Goal: Task Accomplishment & Management: Manage account settings

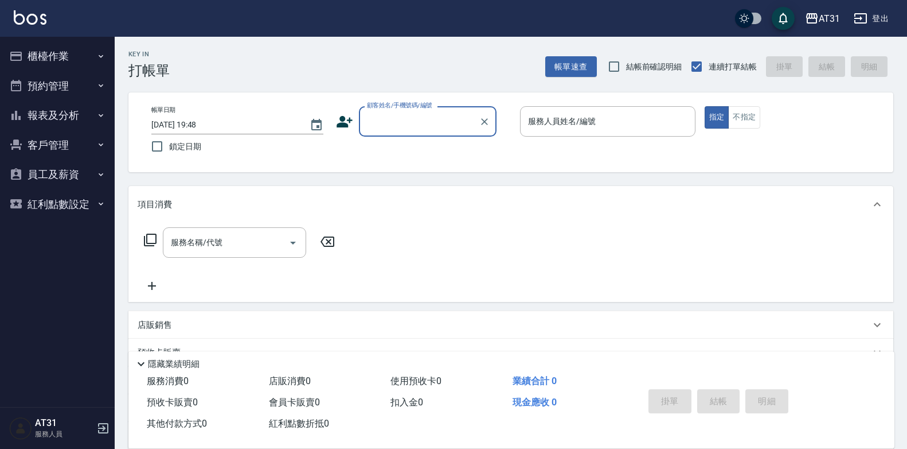
click at [684, 336] on div "項目消費 服務名稱/代號 服務名稱/代號 店販銷售 服務人員姓名/編號 服務人員姓名/編號 商品代號/名稱 商品代號/名稱 預收卡販賣 卡券名稱/代號 卡券名…" at bounding box center [510, 331] width 765 height 290
click at [463, 124] on input "顧客姓名/手機號碼/編號" at bounding box center [419, 121] width 110 height 20
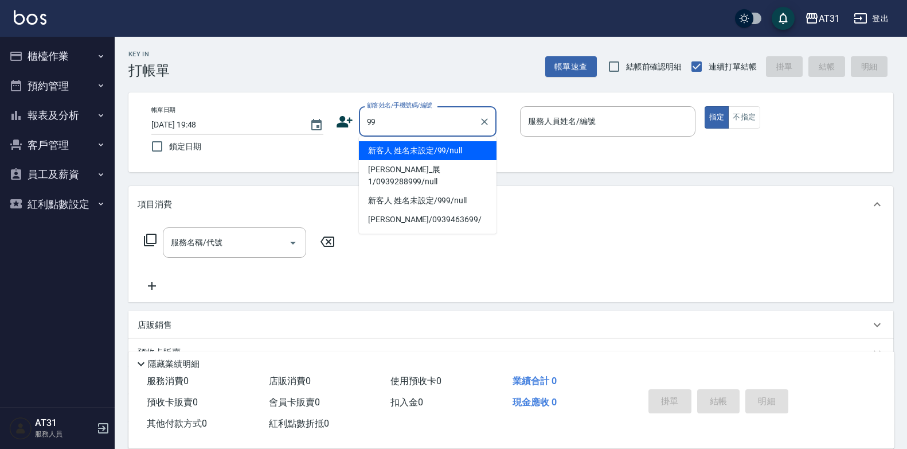
type input "新客人 姓名未設定/99/null"
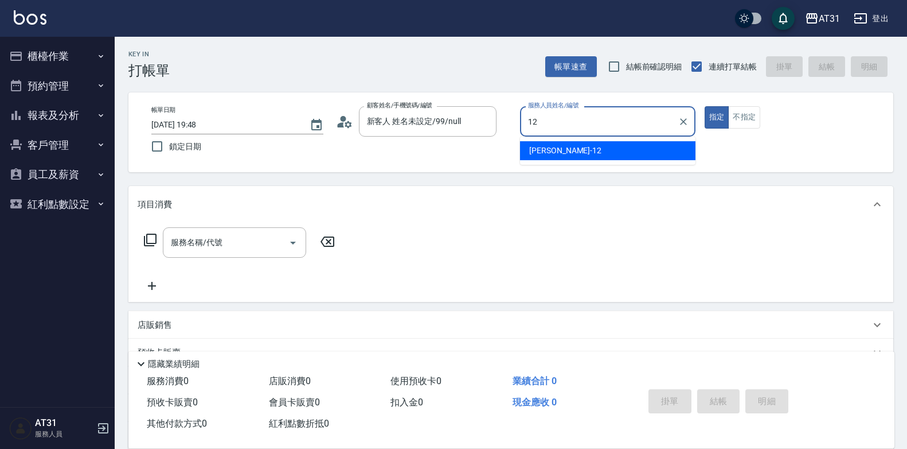
type input "[PERSON_NAME]-12"
type button "true"
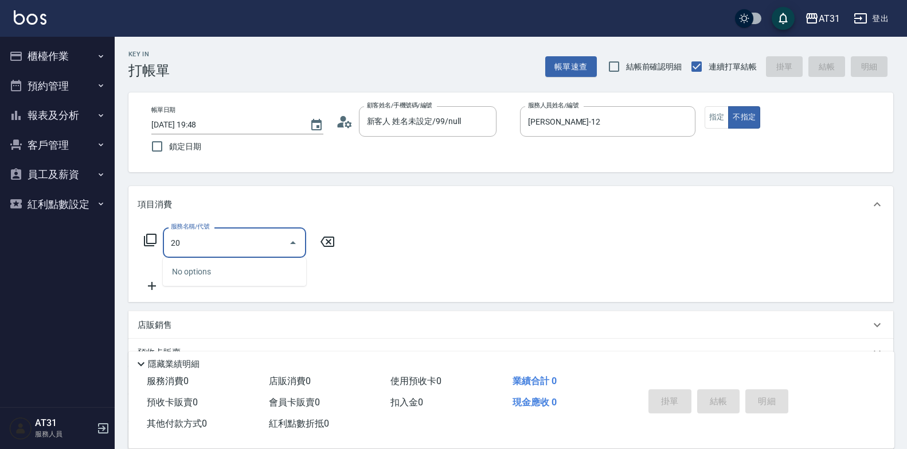
type input "201"
type input "20"
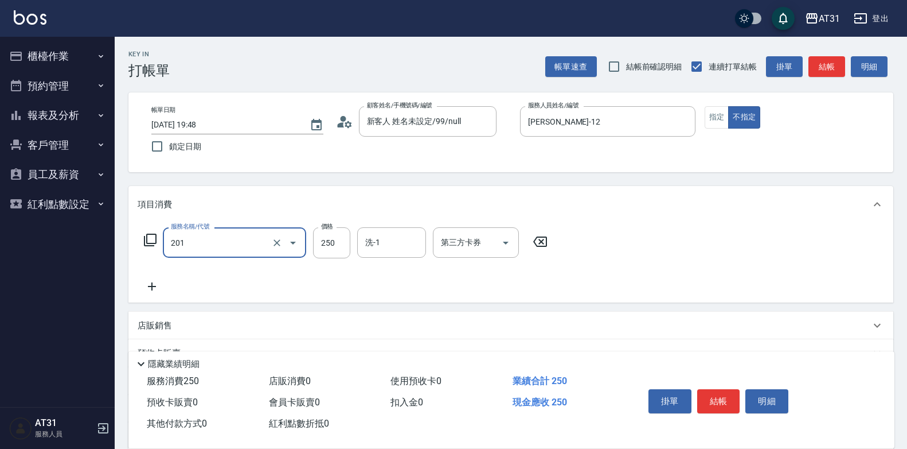
type input "洗髮(201)"
type input "0"
type input "60"
type input "600"
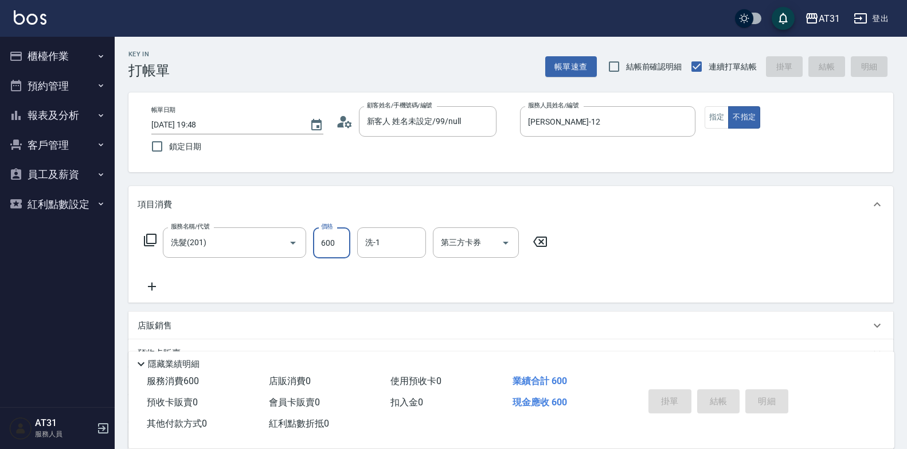
type input "0"
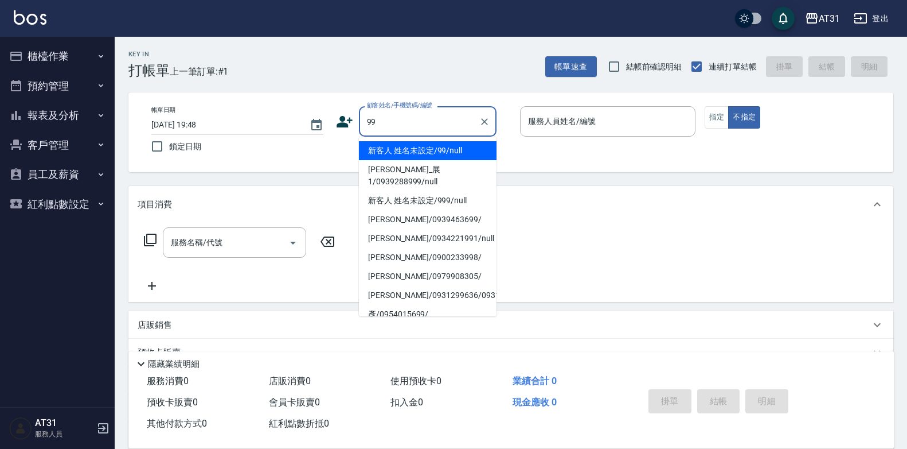
type input "新客人 姓名未設定/99/null"
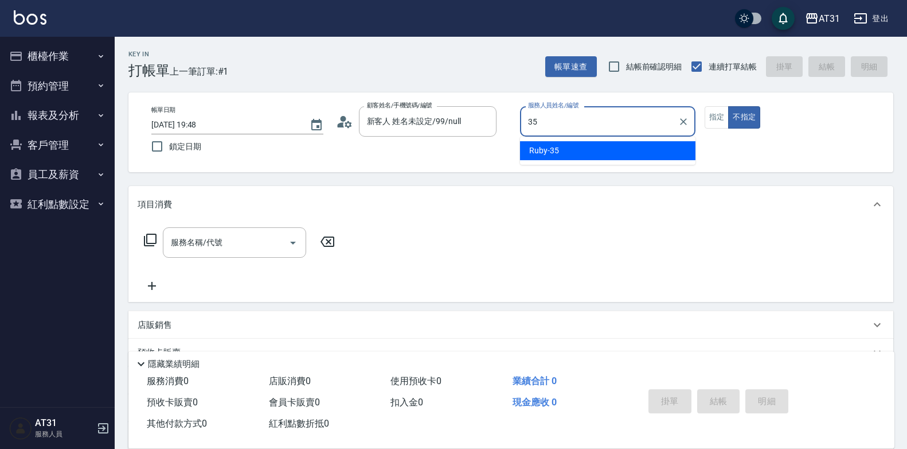
type input "Ruby-35"
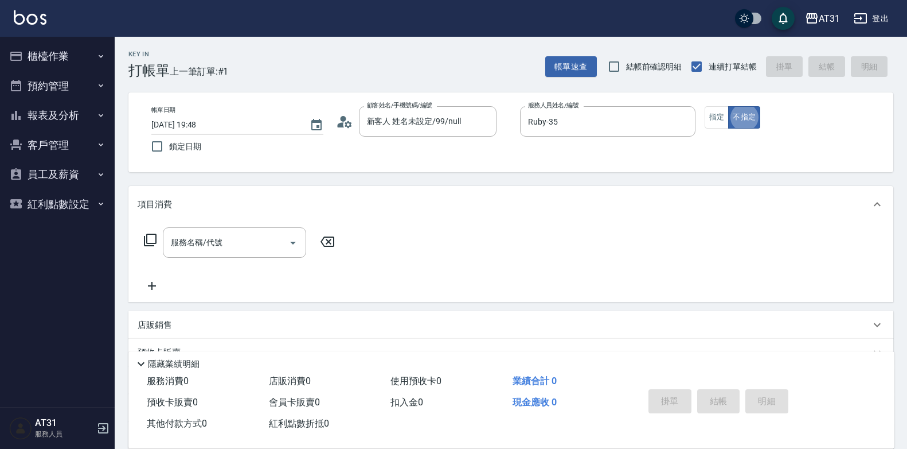
type button "false"
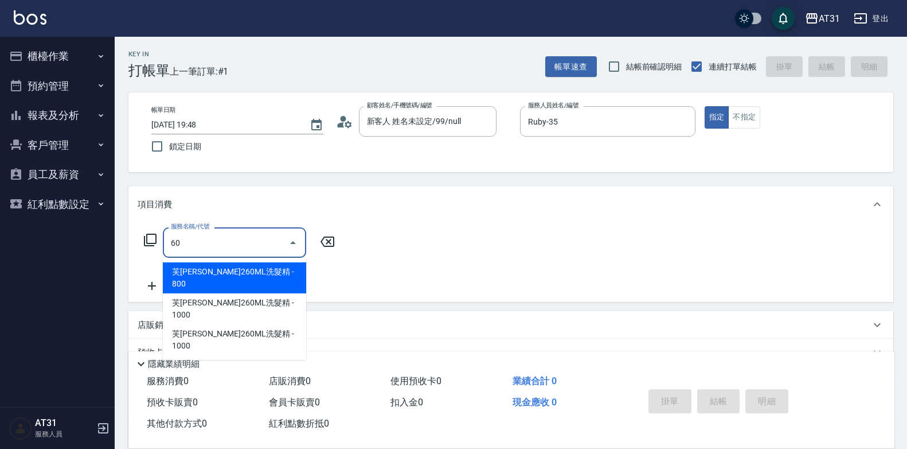
type input "609"
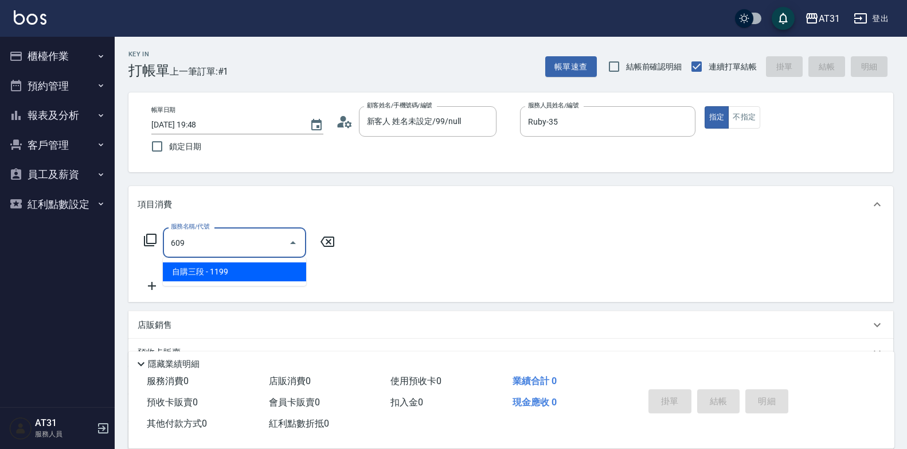
type input "110"
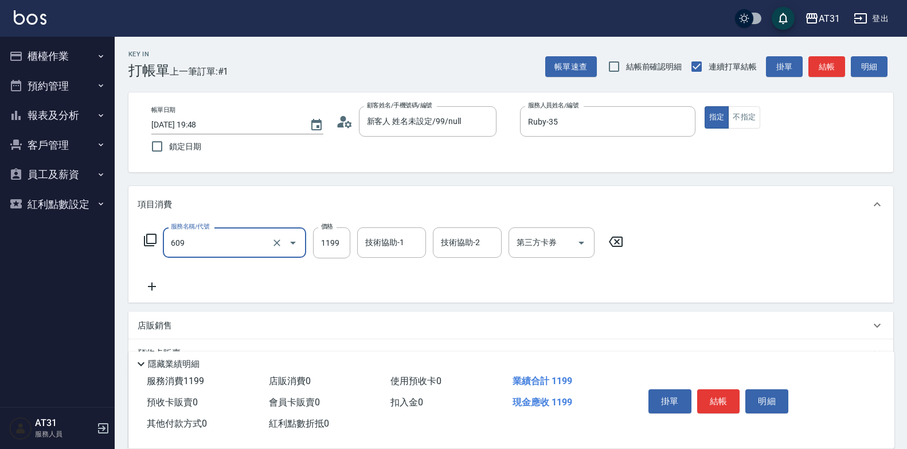
type input "自購三段(609)"
type input "0"
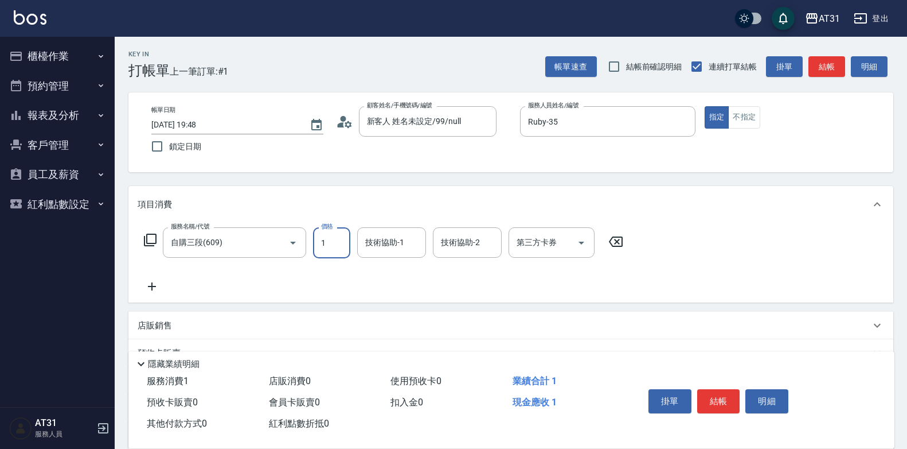
type input "18"
type input "10"
type input "180"
type input "1800"
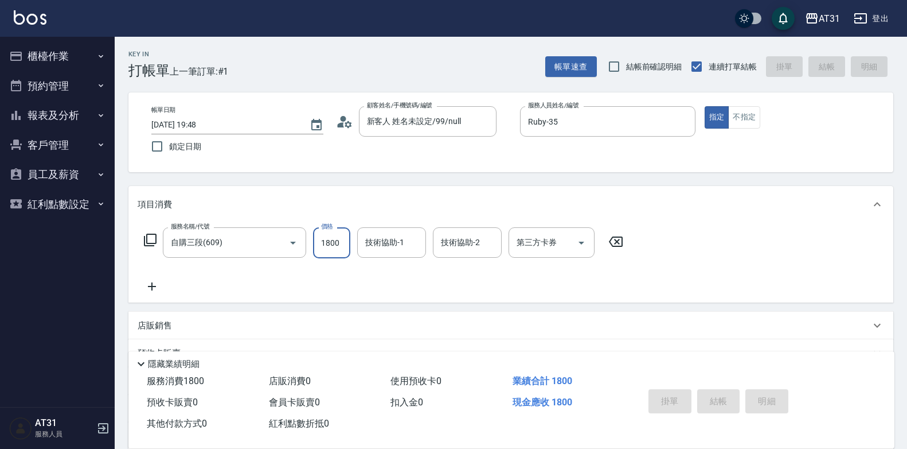
type input "[DATE] 19:49"
type input "0"
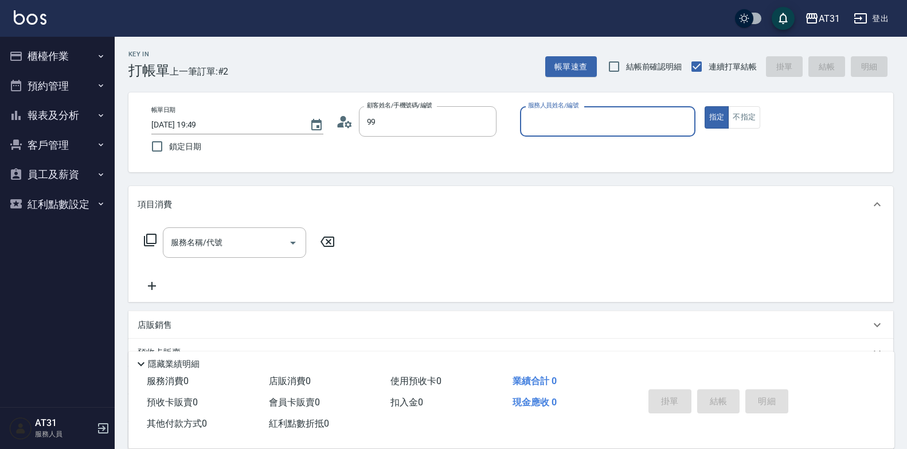
type input "新客人 姓名未設定/99/null"
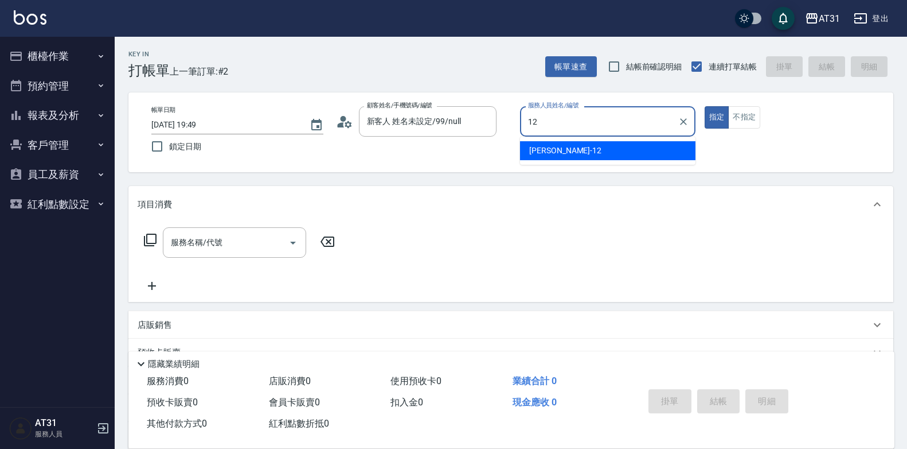
type input "[PERSON_NAME]-12"
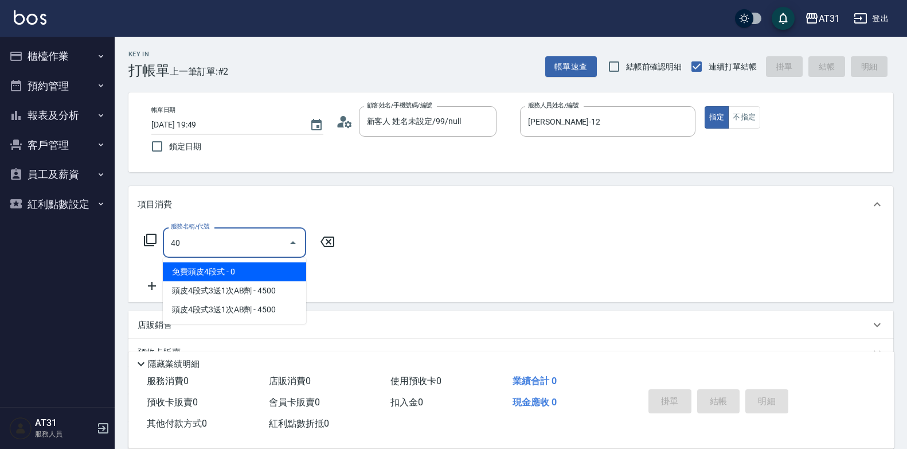
type input "401"
type input "20"
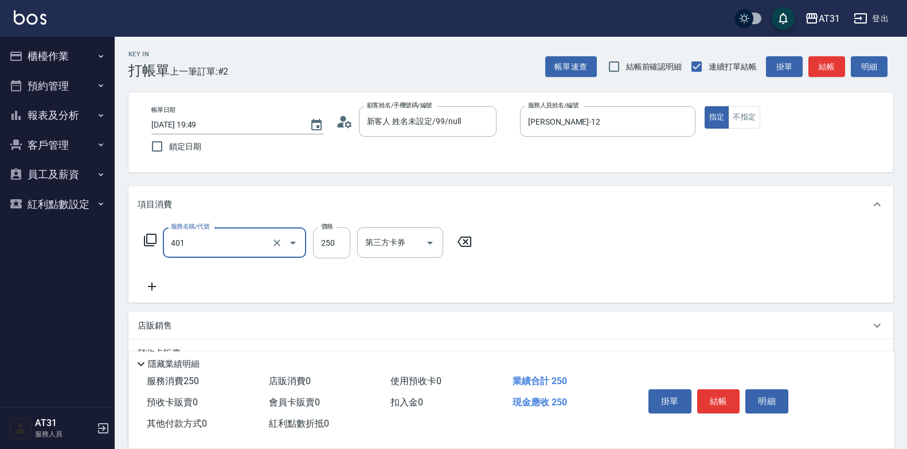
type input "剪髮(401)"
type input "0"
type input "60"
type input "600"
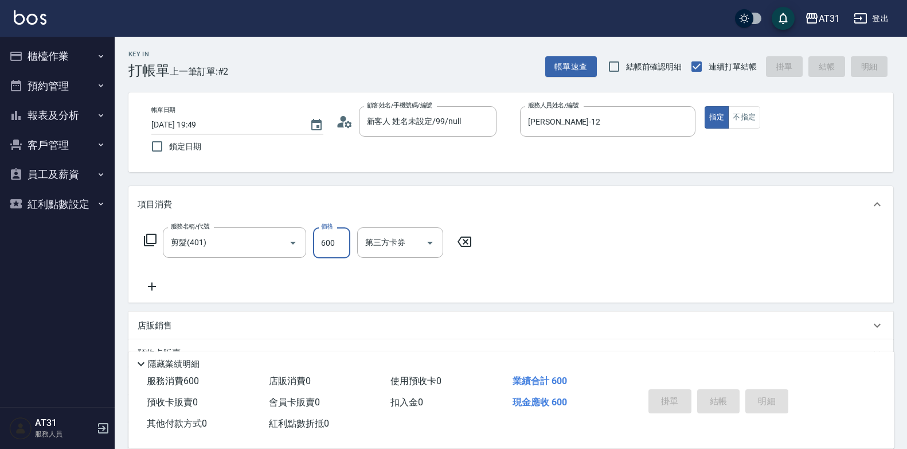
type input "0"
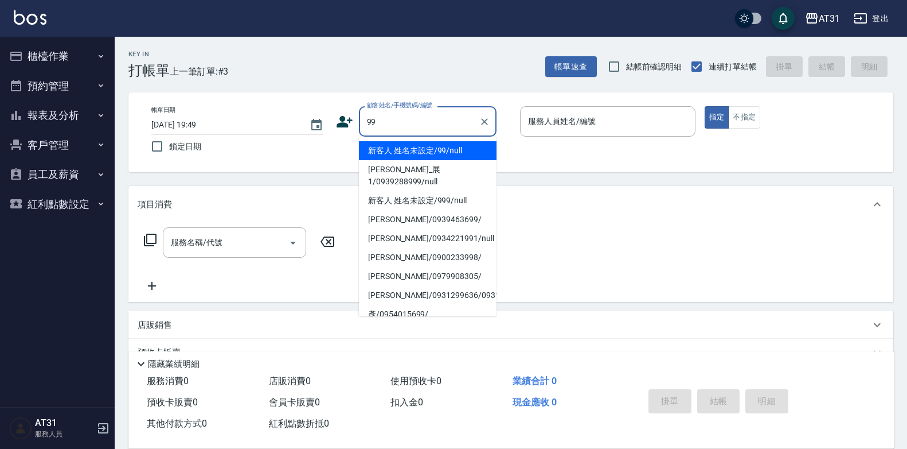
type input "新客人 姓名未設定/99/null"
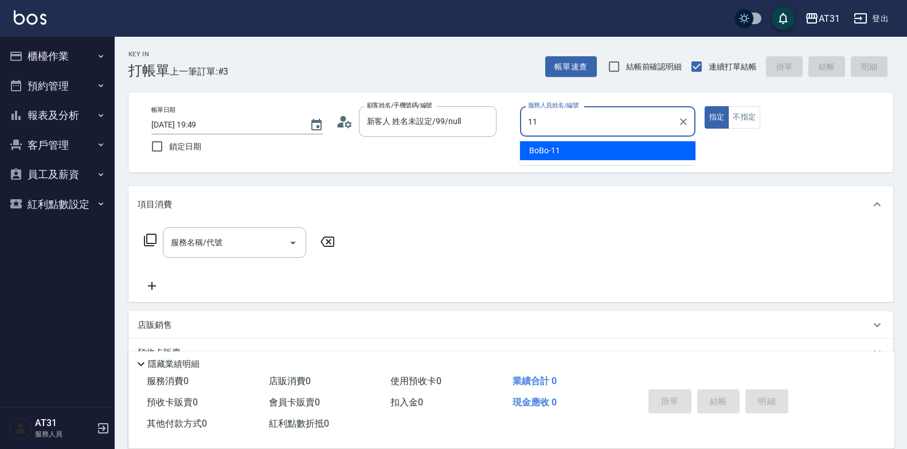
type input "BoBo-11"
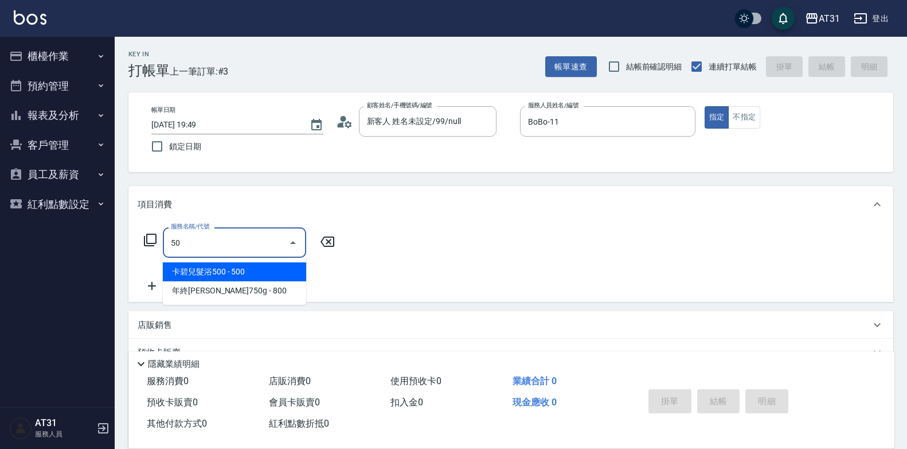
type input "501"
type input "160"
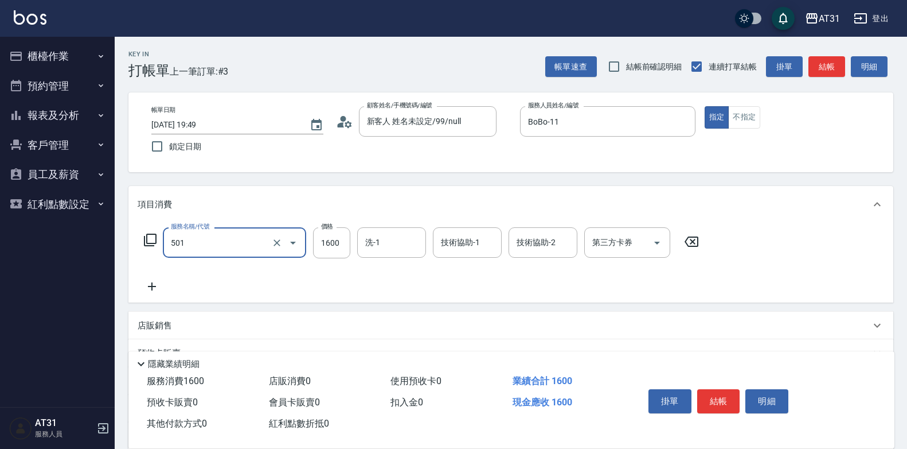
type input "染髮(501)"
type input "0"
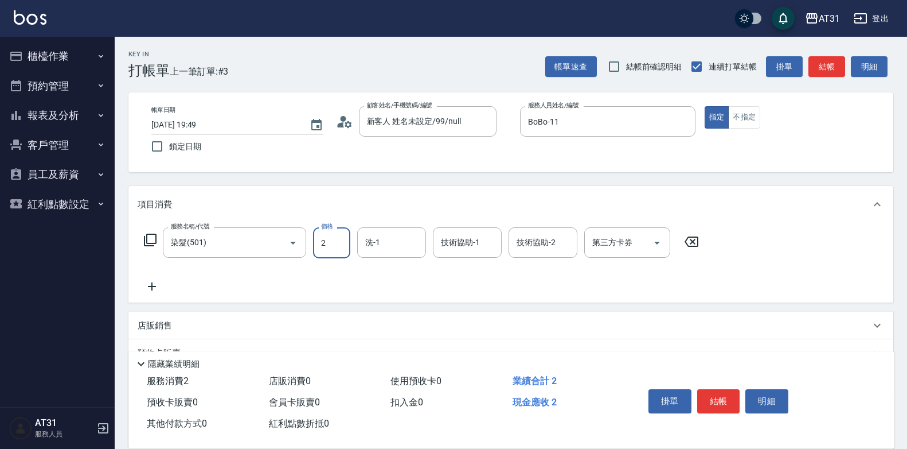
type input "20"
type input "205"
type input "200"
type input "2050"
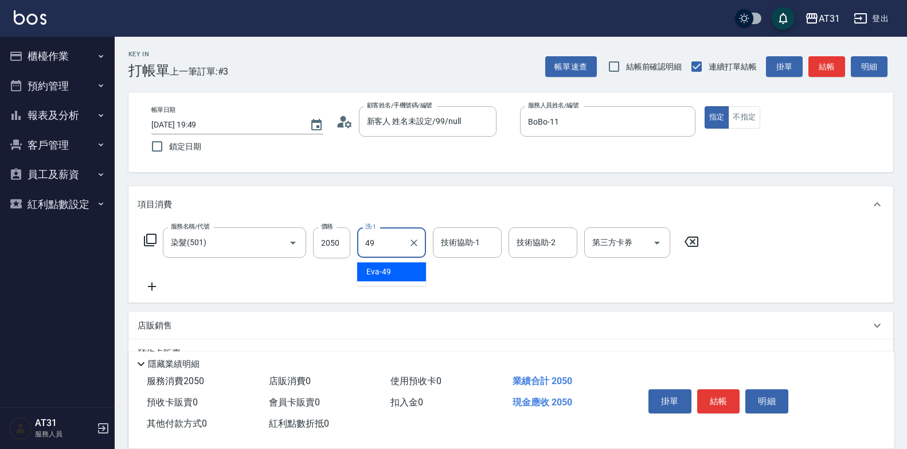
type input "[PERSON_NAME]-49"
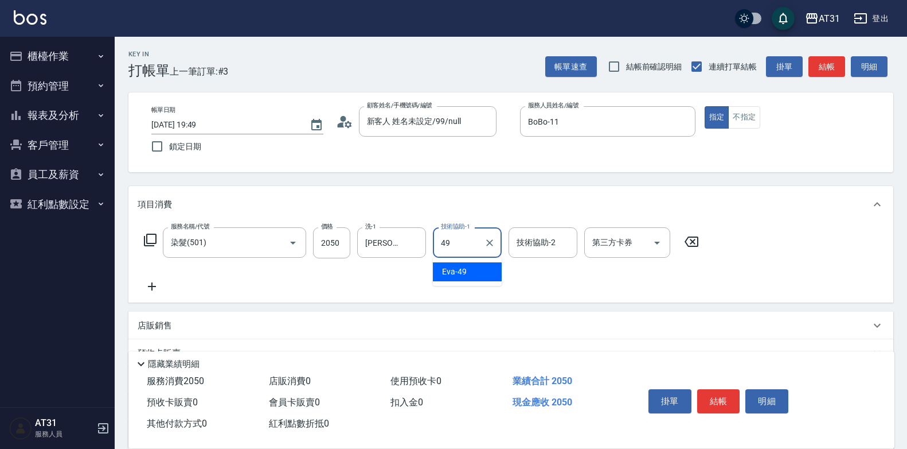
type input "[PERSON_NAME]-49"
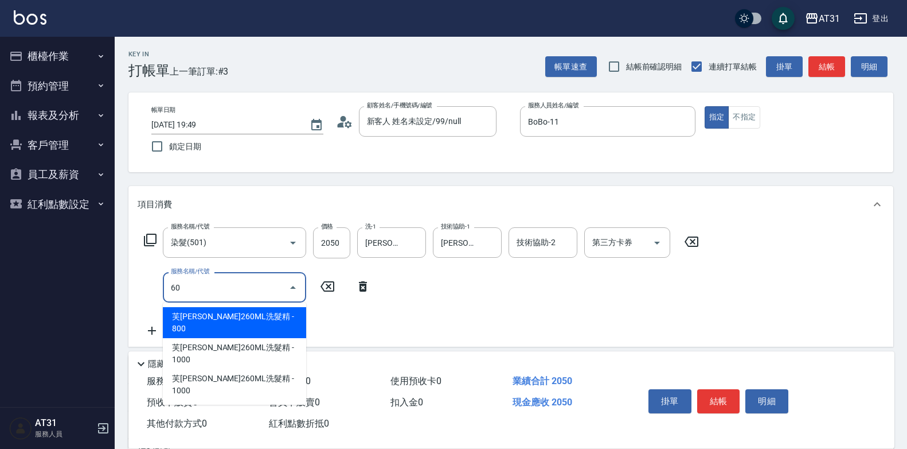
type input "608"
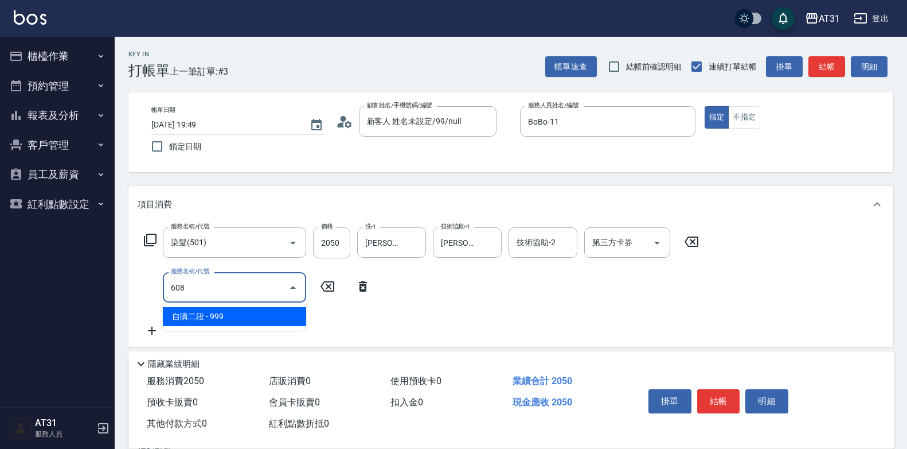
type input "300"
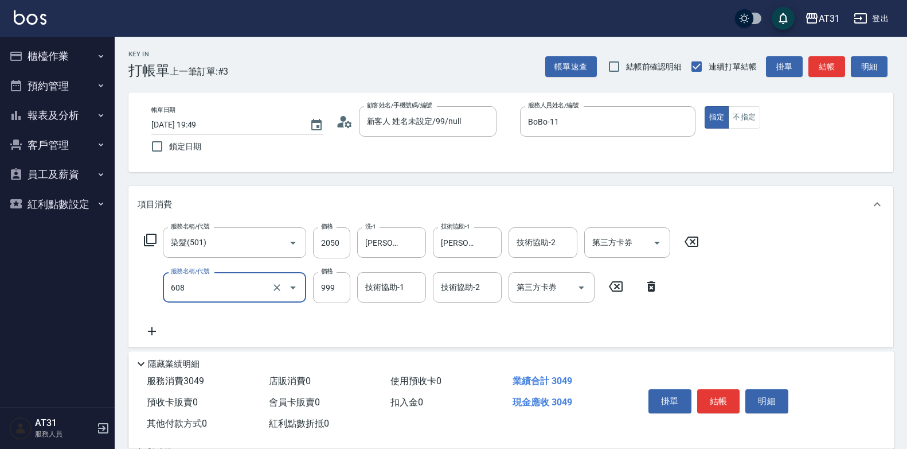
type input "自購二段(608)"
type input "200"
type input "0"
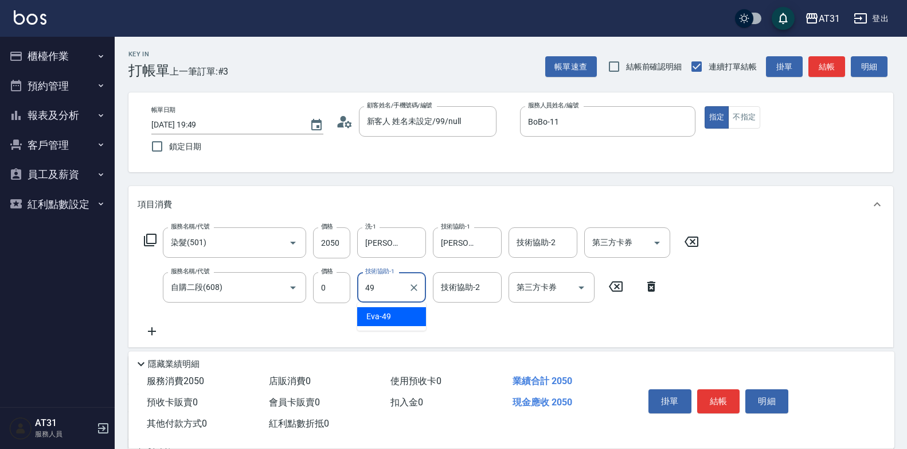
type input "[PERSON_NAME]-49"
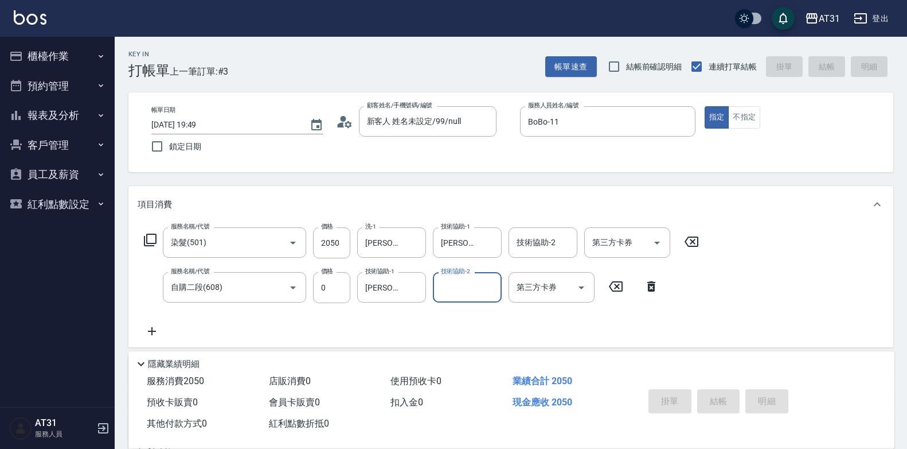
type input "0"
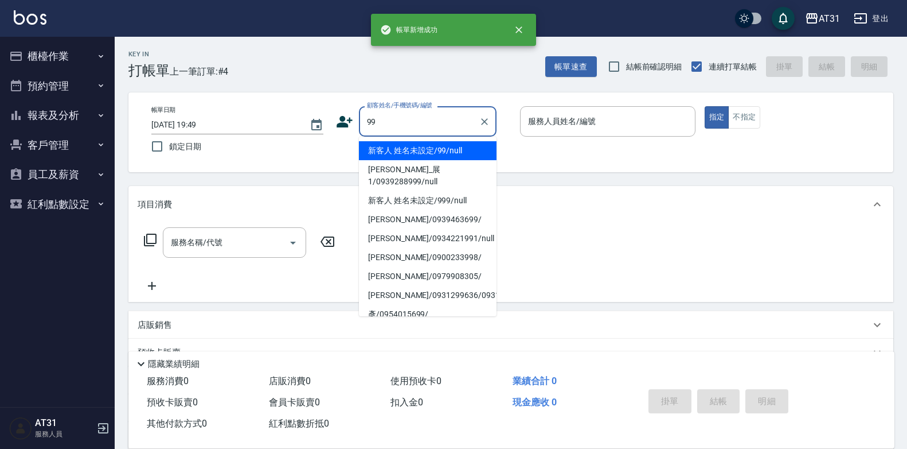
type input "新客人 姓名未設定/99/null"
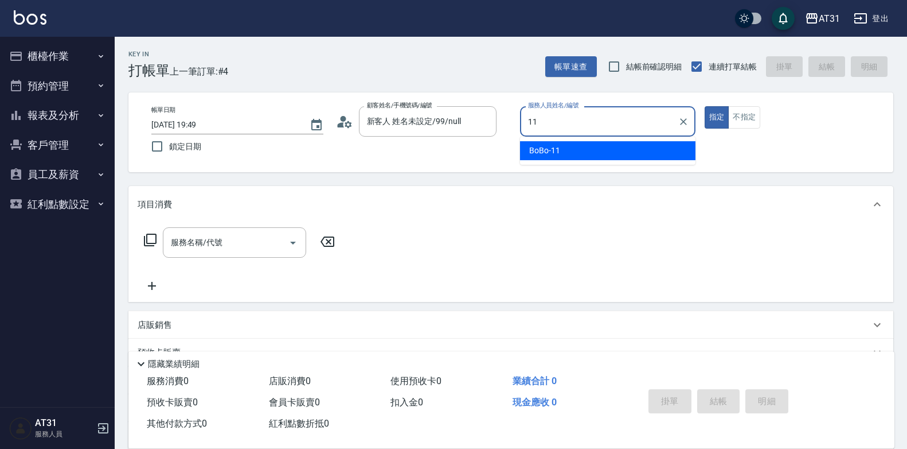
type input "BoBo-11"
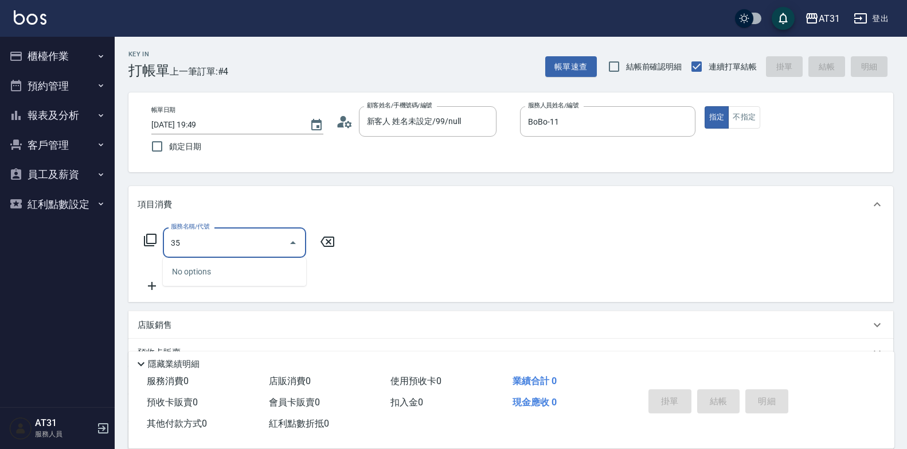
type input "3"
type input "201"
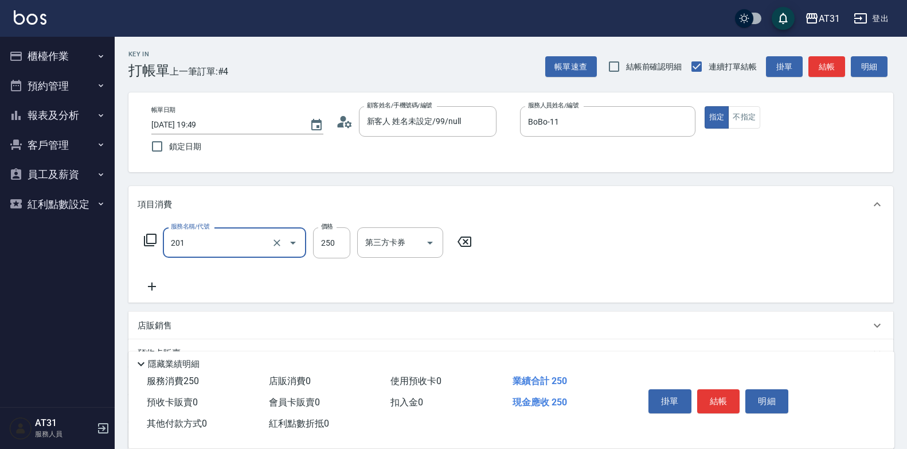
type input "20"
type input "洗髮(201)"
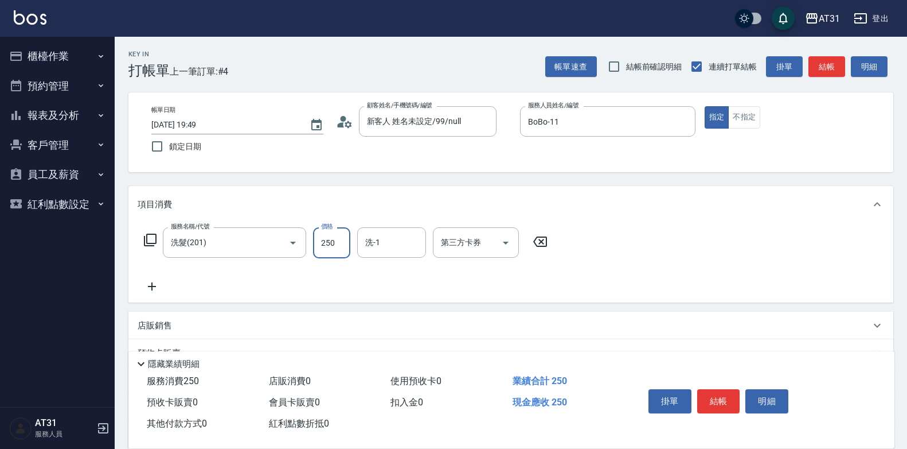
type input "0"
type input "40"
type input "400"
type input "鳳梨-41"
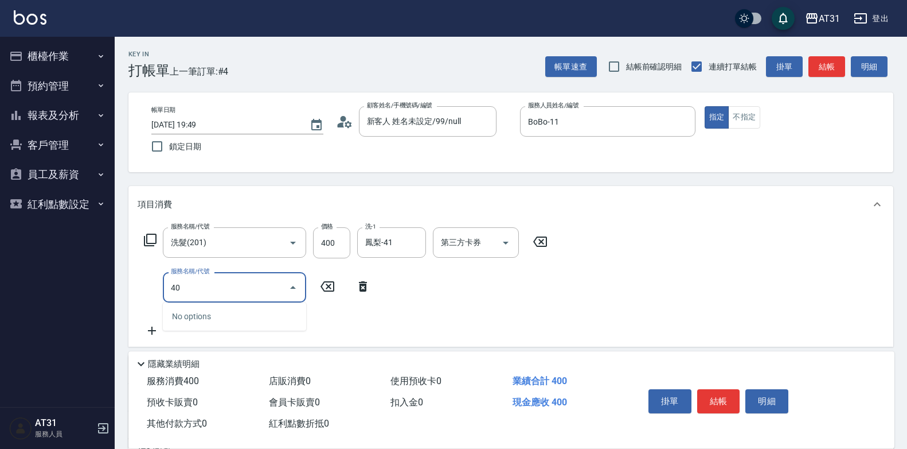
type input "401"
type input "60"
type input "剪髮(401)"
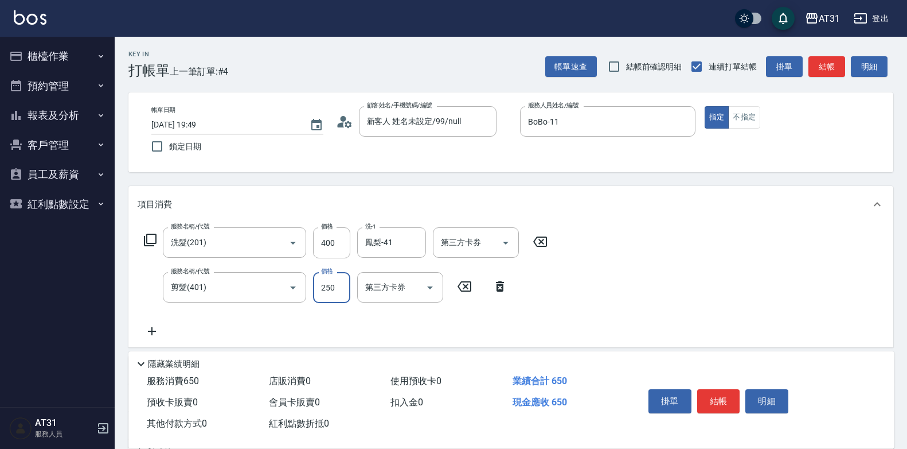
type input "40"
type input "65"
type input "100"
type input "650"
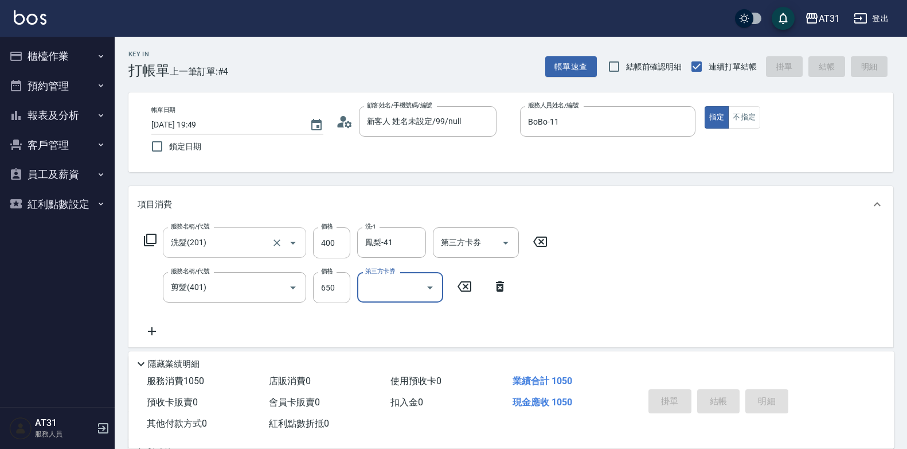
type input "[DATE] 19:51"
type input "0"
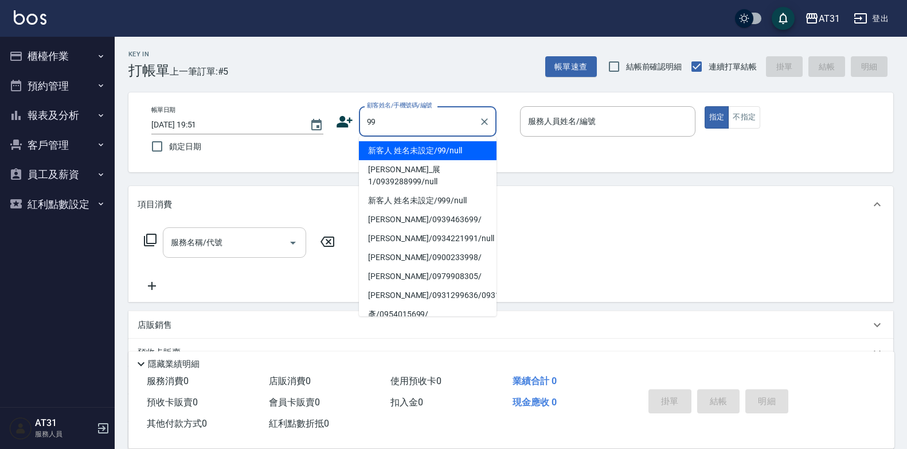
type input "新客人 姓名未設定/99/null"
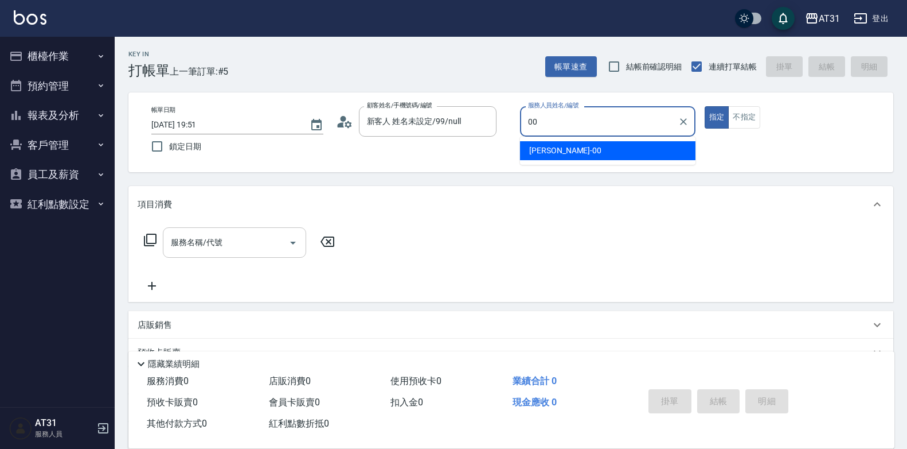
type input "[PERSON_NAME]-00"
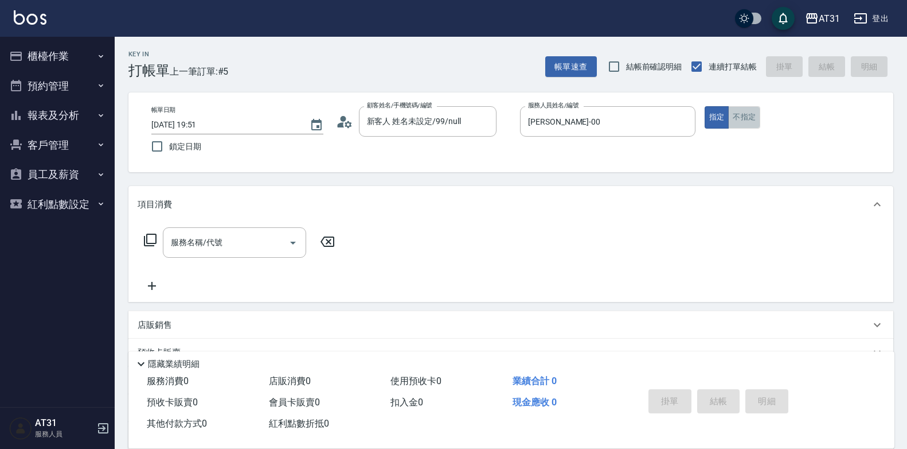
click at [740, 120] on button "不指定" at bounding box center [744, 117] width 32 height 22
click at [191, 236] on input "服務名稱/代號" at bounding box center [226, 242] width 116 height 20
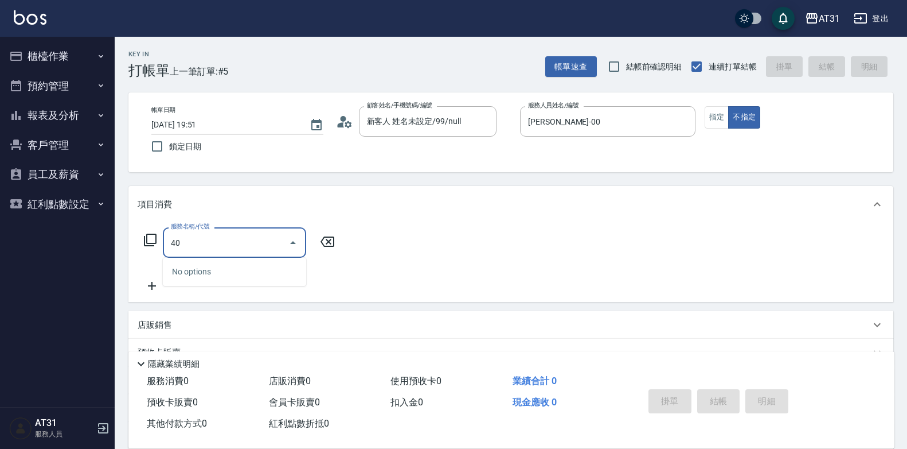
type input "401"
type input "20"
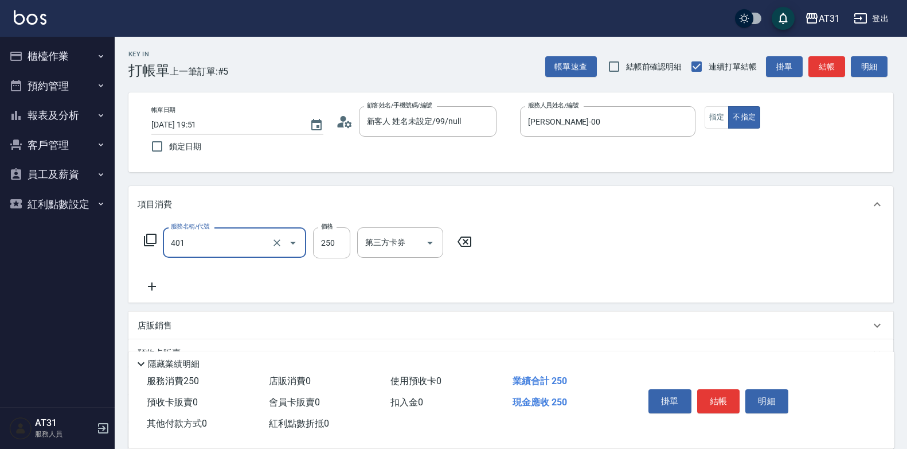
type input "剪髮(401)"
type input "0"
type input "30"
type input "300"
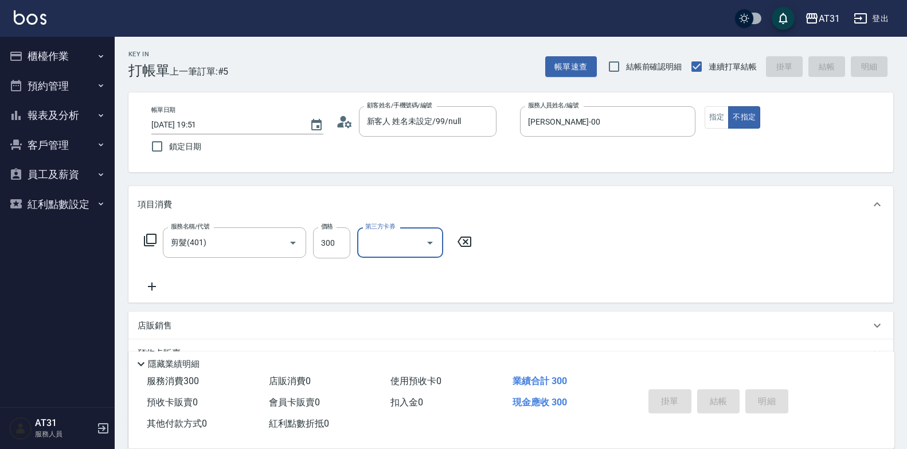
type input "0"
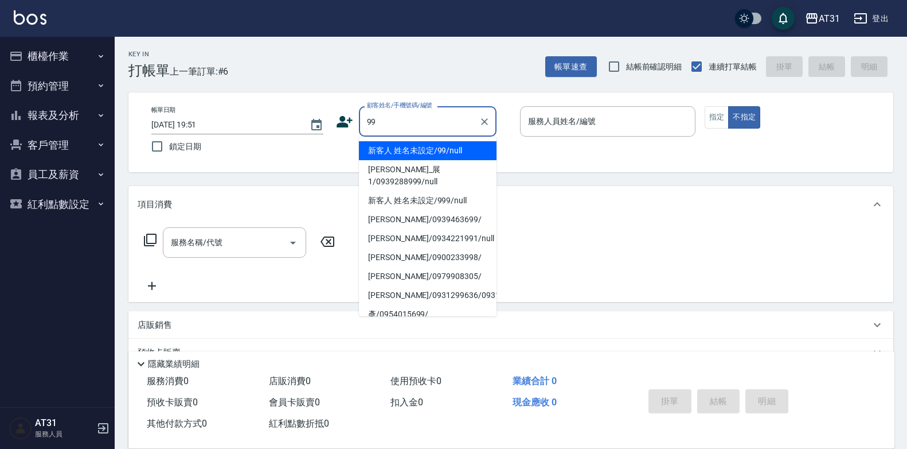
type input "新客人 姓名未設定/99/null"
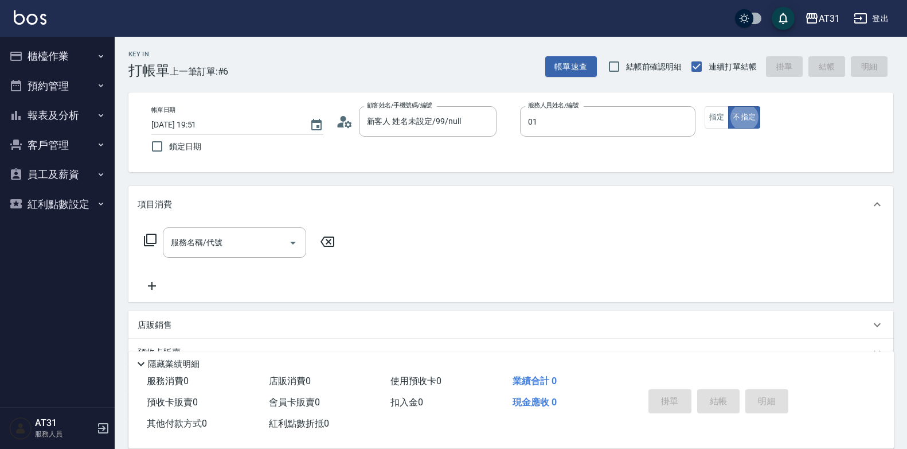
type input "[PERSON_NAME]-01"
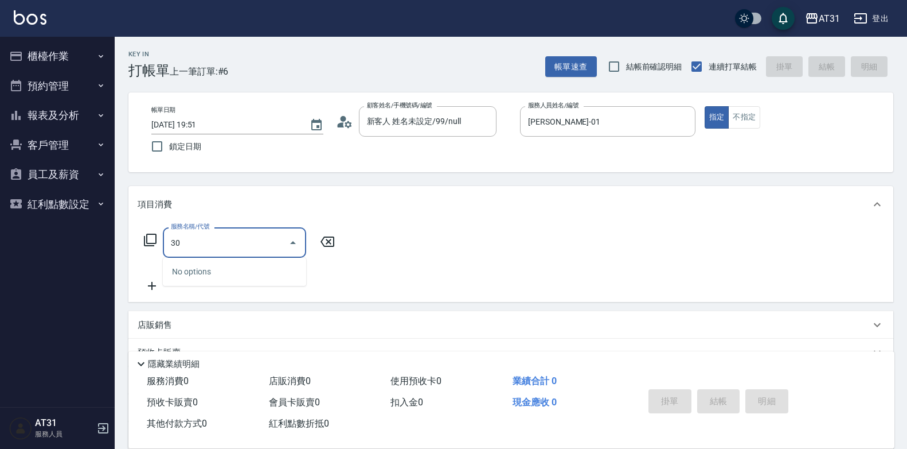
type input "301"
type input "160"
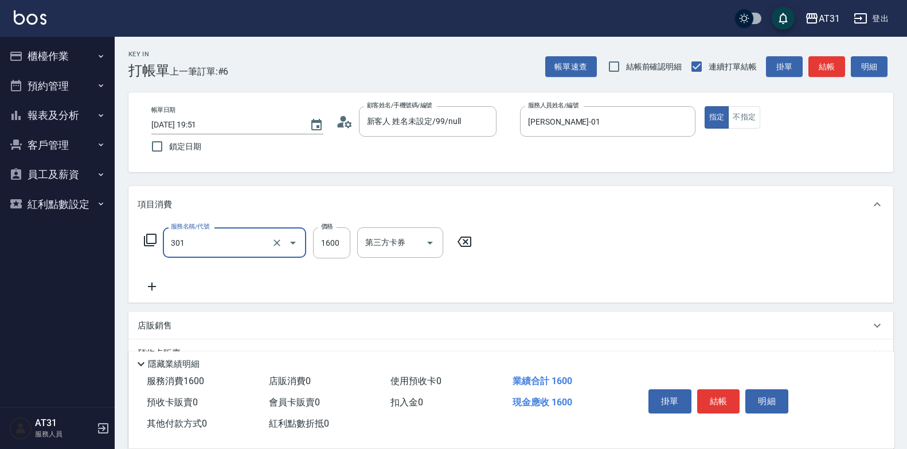
type input "燙髮(301)"
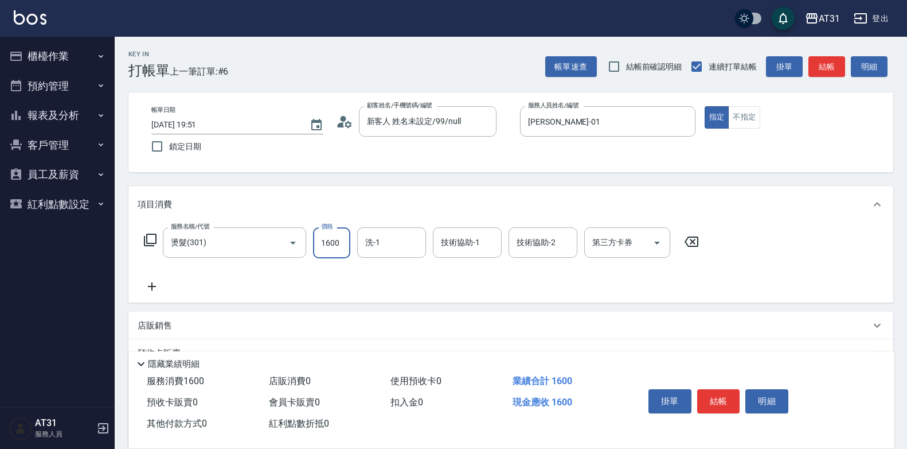
type input "0"
type input "14"
type input "10"
type input "149"
type input "140"
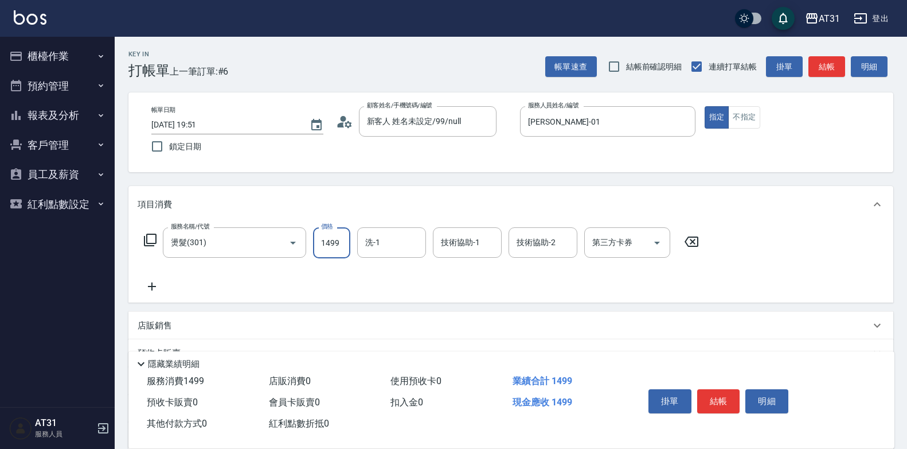
type input "1499"
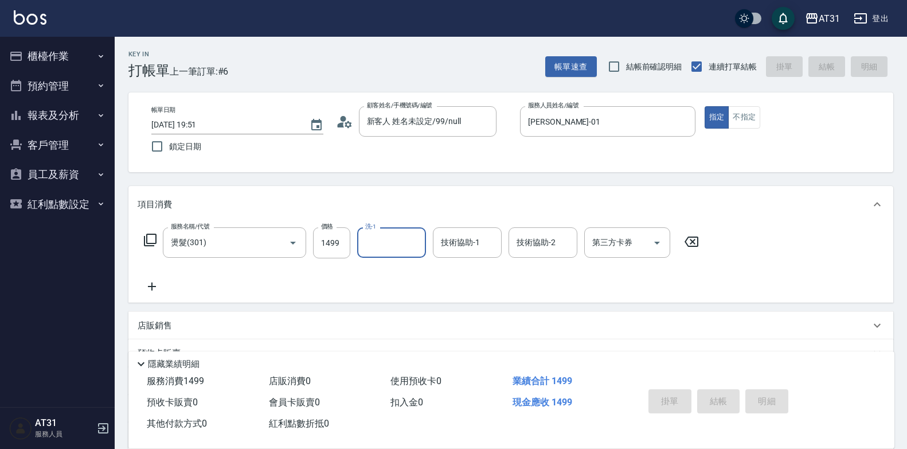
type input "[DATE] 19:52"
type input "0"
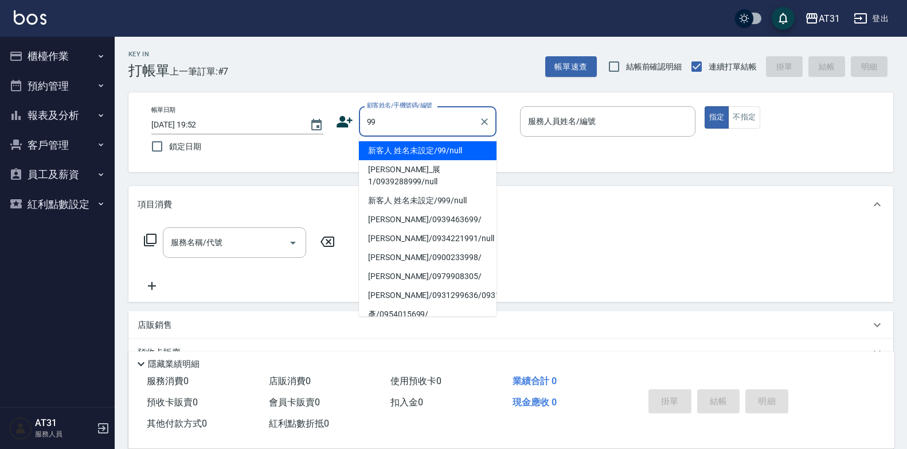
type input "新客人 姓名未設定/99/null"
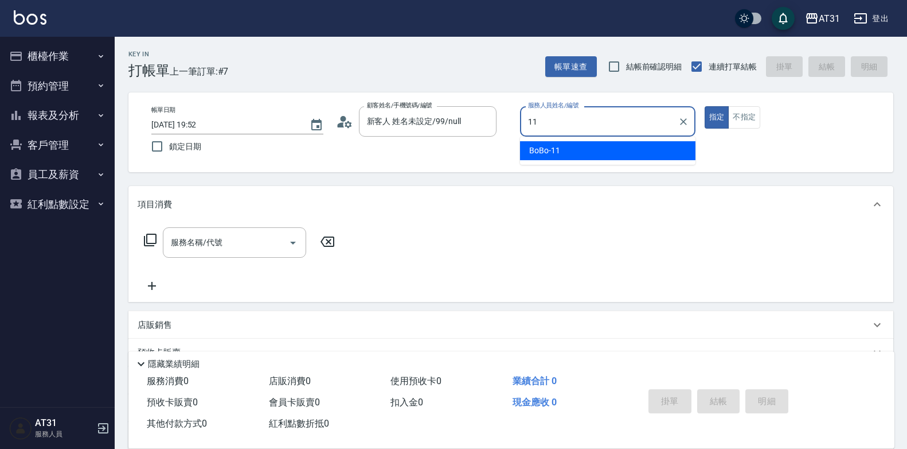
type input "BoBo-11"
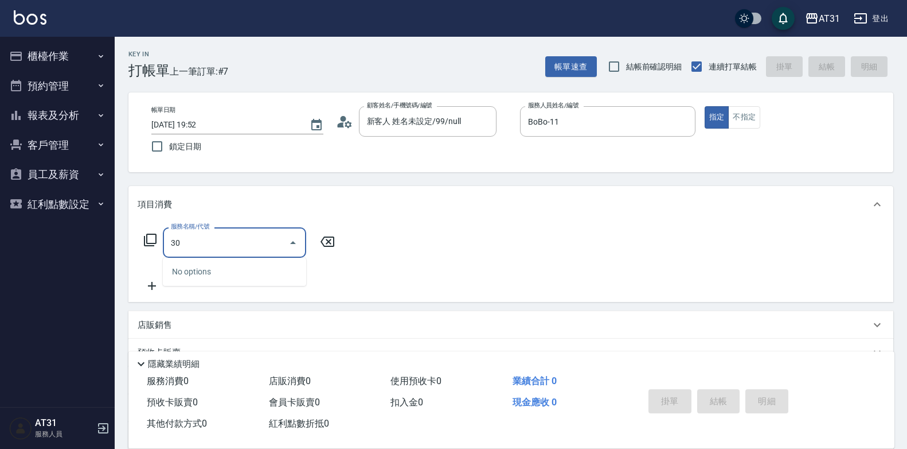
type input "301"
type input "160"
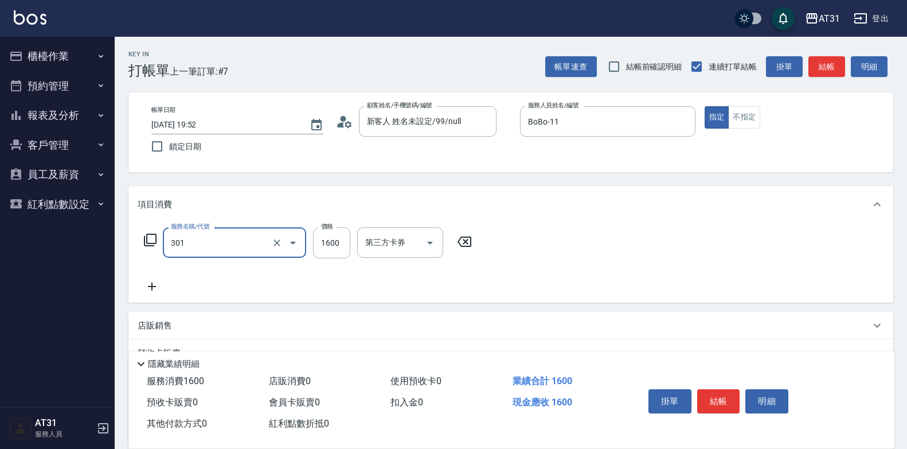
type input "燙髮(301)"
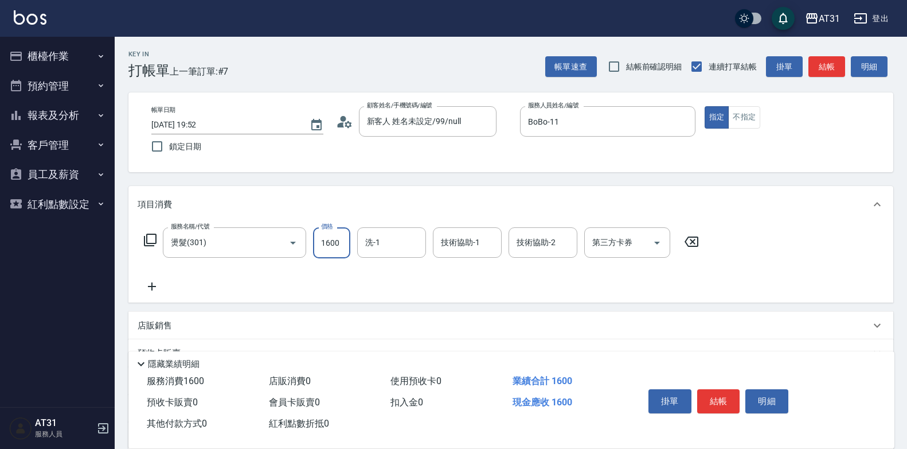
type input "0"
type input "20"
type input "200"
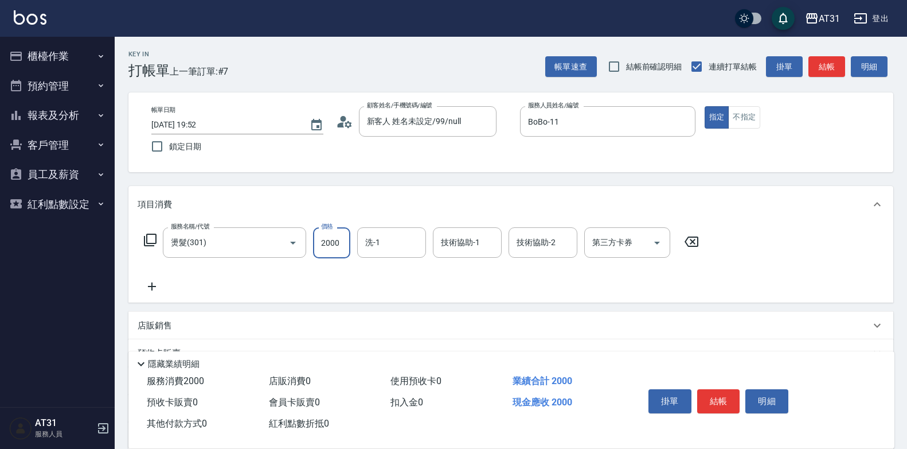
type input "2000"
drag, startPoint x: 432, startPoint y: 235, endPoint x: 14, endPoint y: 259, distance: 418.2
click at [14, 259] on div "AT31 登出 櫃檯作業 打帳單 帳單列表 掛單列表 現金收支登錄 材料自購登錄 每日結帳 排班表 現場電腦打卡 預約管理 預約管理 單日預約紀錄 單週預約紀…" at bounding box center [453, 293] width 907 height 587
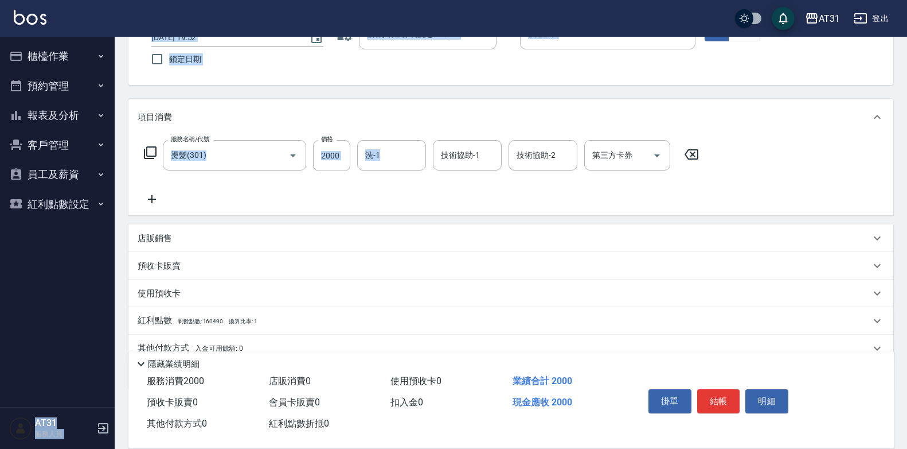
scroll to position [115, 0]
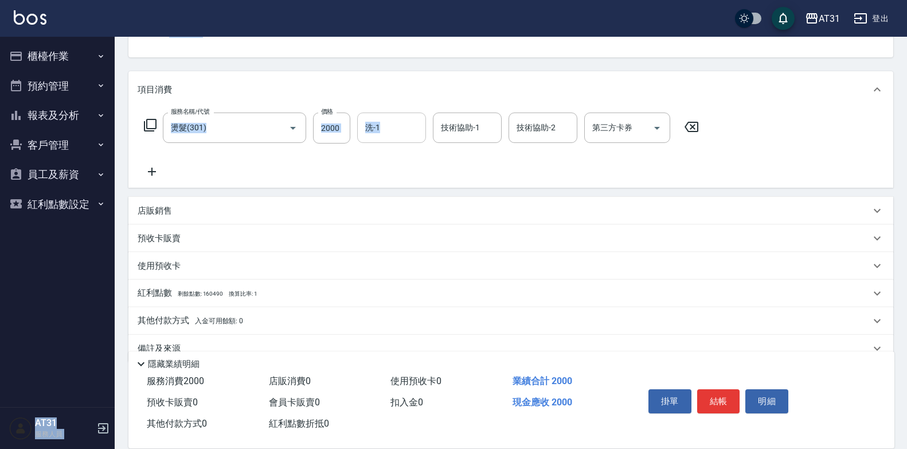
click at [399, 122] on input "洗-1" at bounding box center [391, 128] width 59 height 20
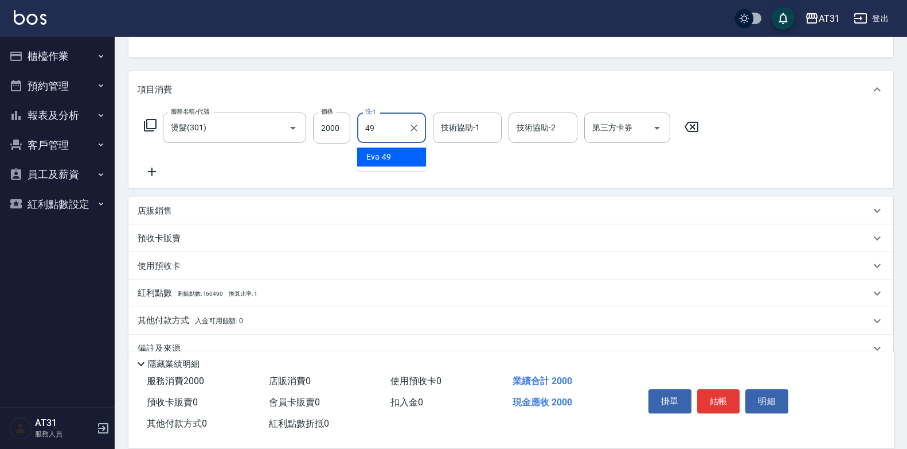
type input "[PERSON_NAME]-49"
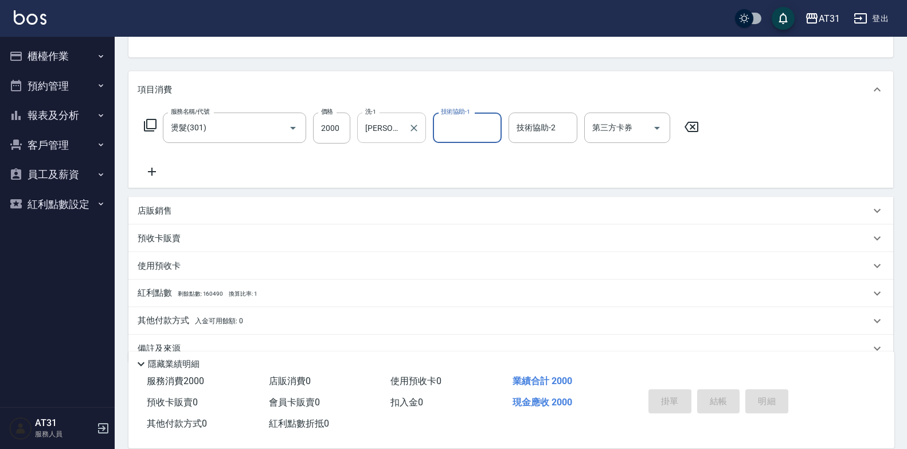
type input "0"
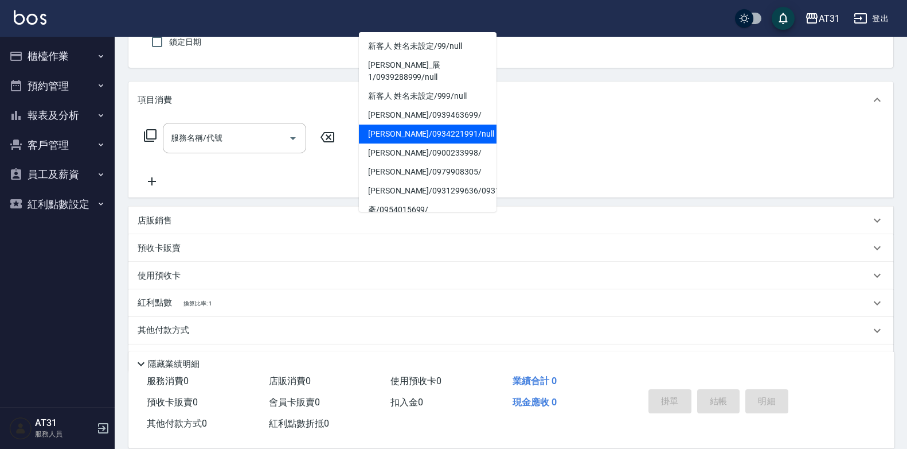
scroll to position [23, 0]
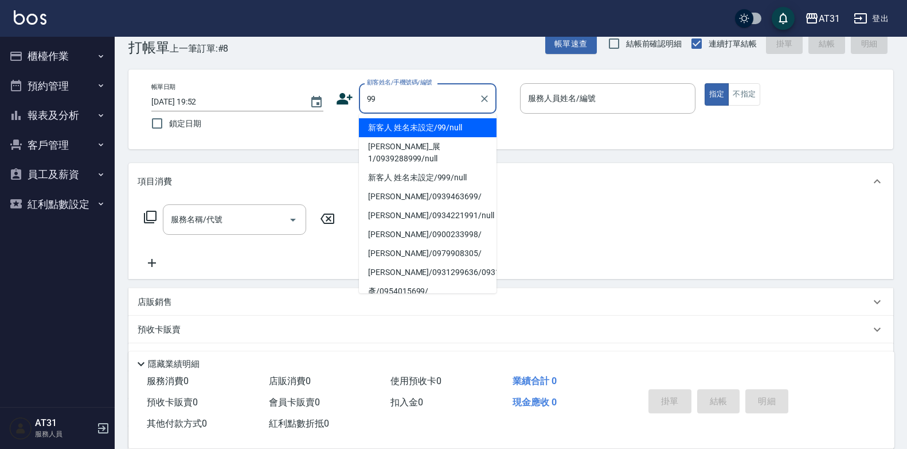
click at [449, 131] on li "新客人 姓名未設定/99/null" at bounding box center [428, 127] width 138 height 19
type input "新客人 姓名未設定/99/null"
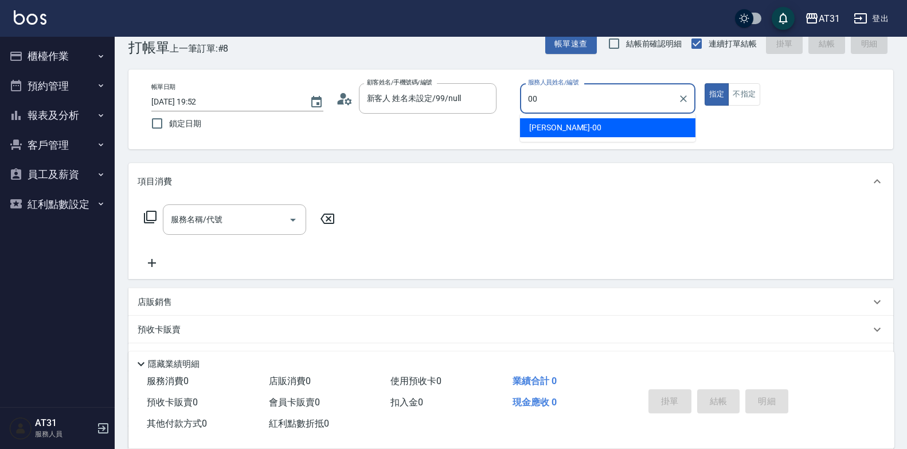
type input "[PERSON_NAME]-00"
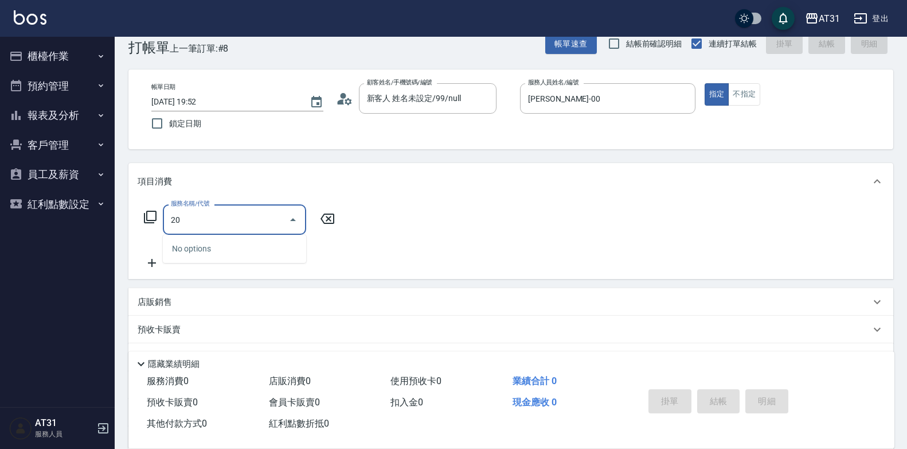
type input "201"
type input "20"
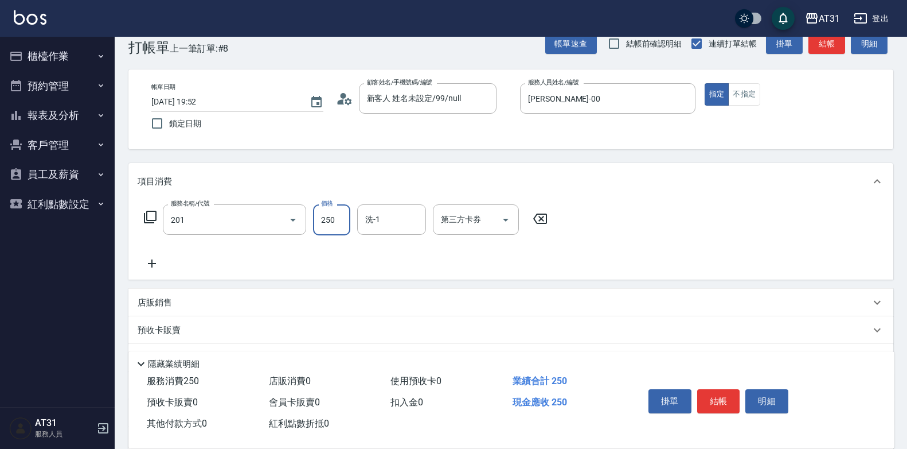
type input "洗髮(201)"
type input "0"
type input "60"
type input "600"
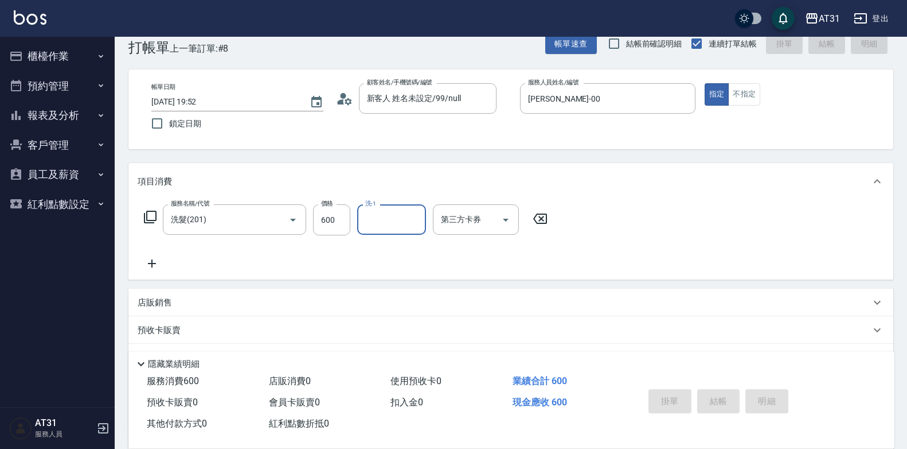
type input "0"
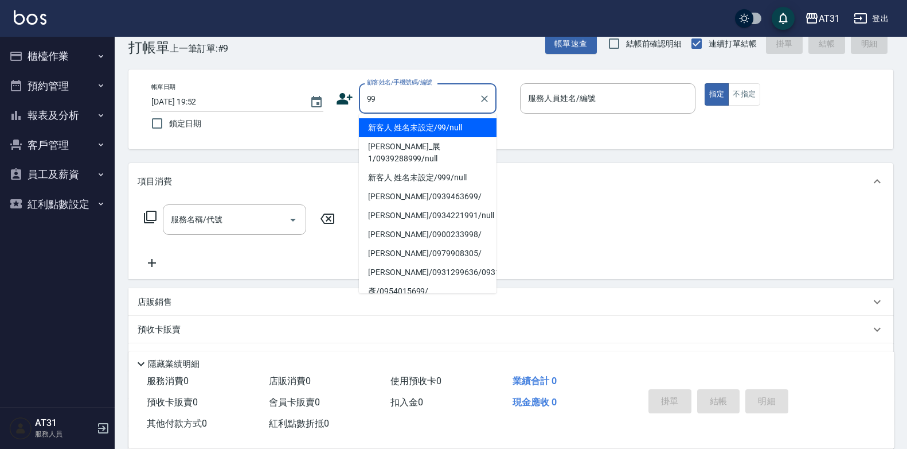
type input "新客人 姓名未設定/99/null"
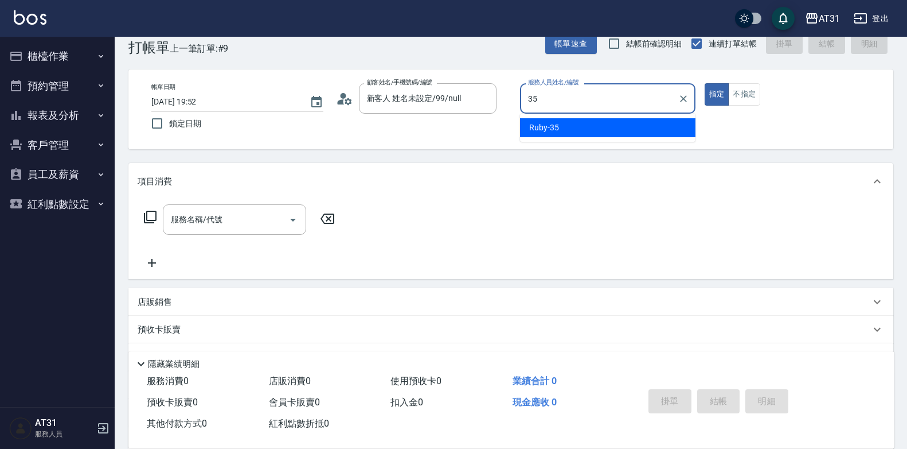
type input "Ruby-35"
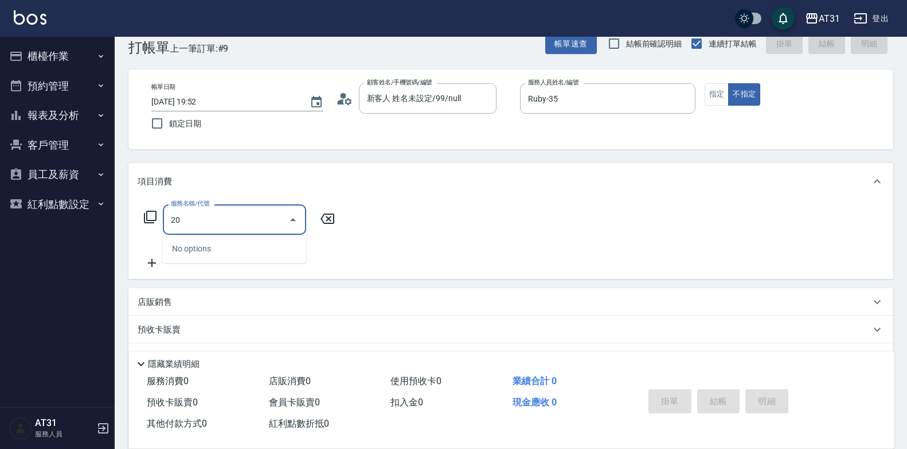
type input "201"
type input "20"
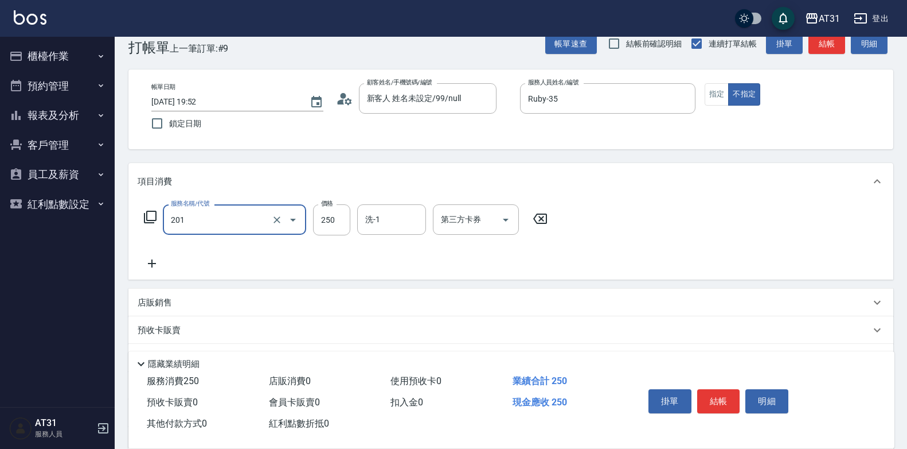
type input "洗髮(201)"
type input "0"
type input "45"
type input "40"
type input "450"
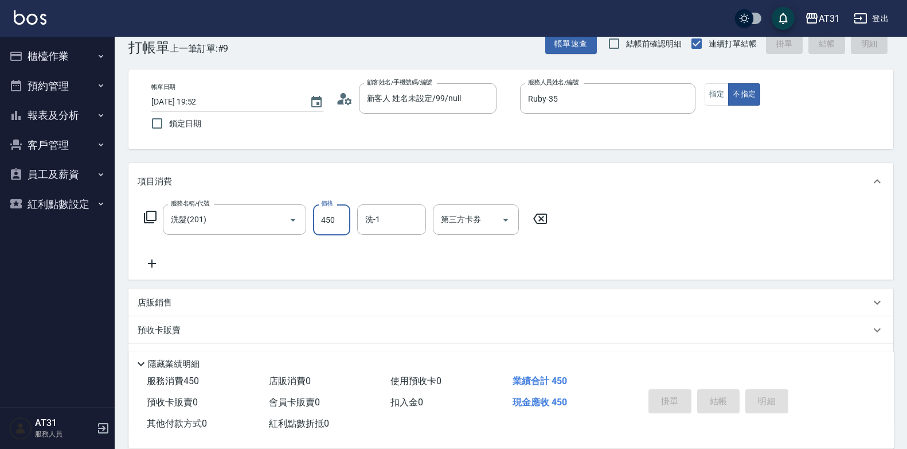
type input "[DATE] 19:53"
type input "0"
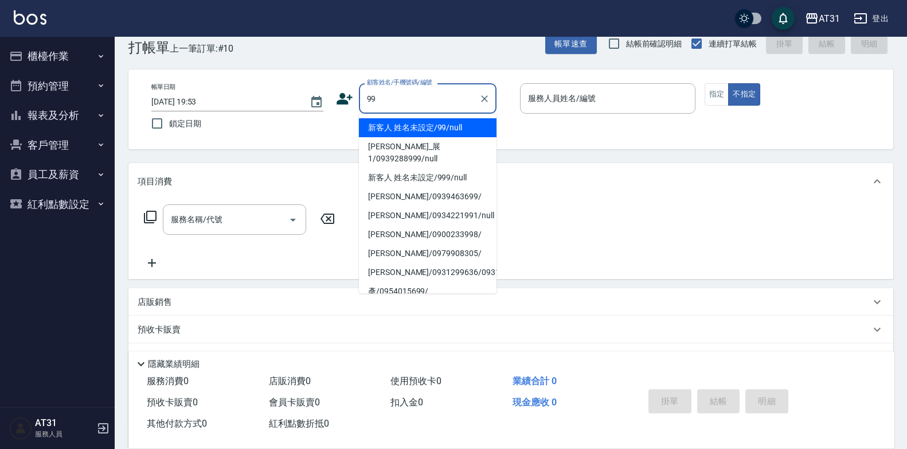
type input "新客人 姓名未設定/99/null"
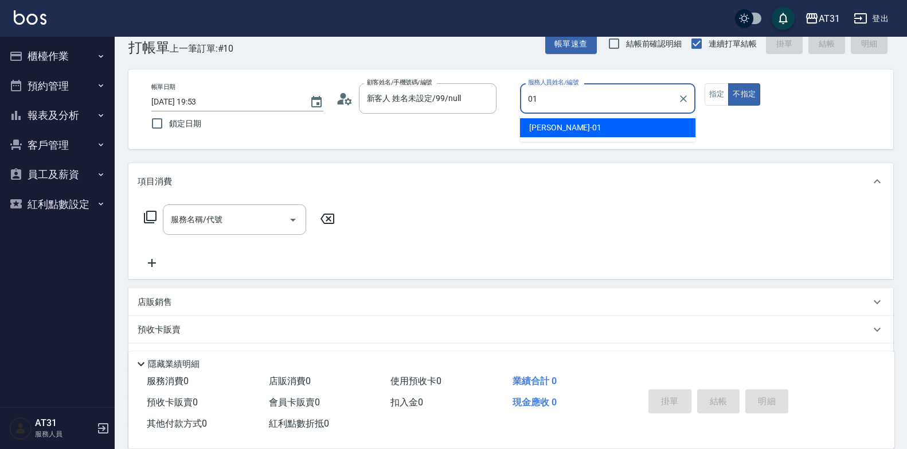
type input "[PERSON_NAME]-01"
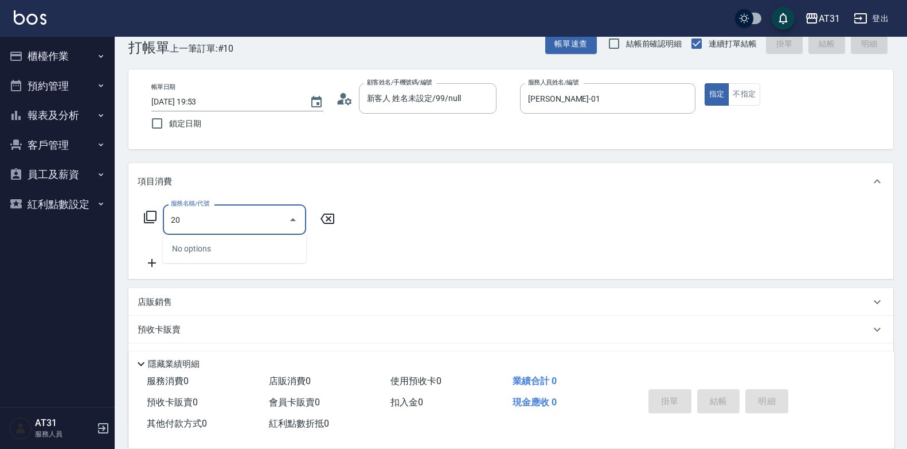
type input "201"
type input "20"
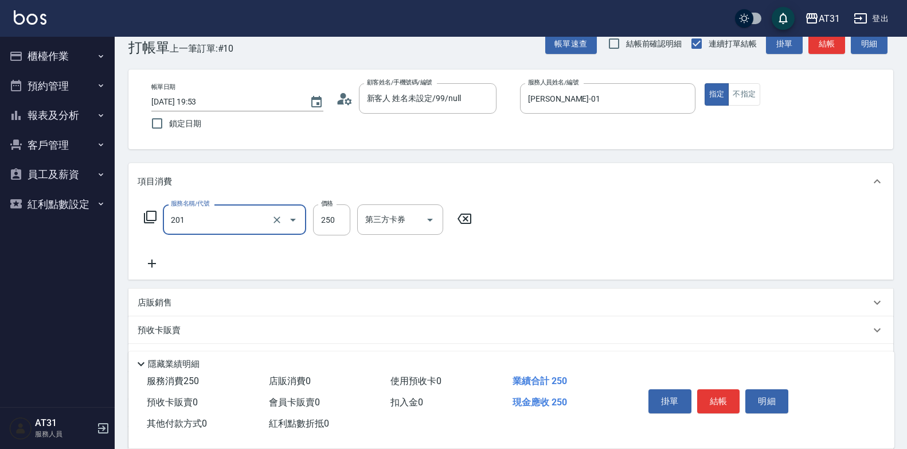
type input "洗髮(201)"
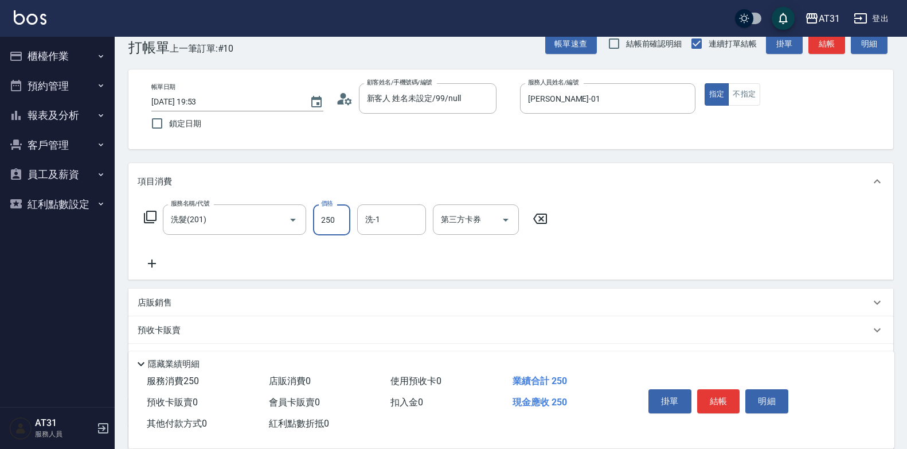
type input "0"
type input "30"
type input "300"
type input "[PERSON_NAME]-49"
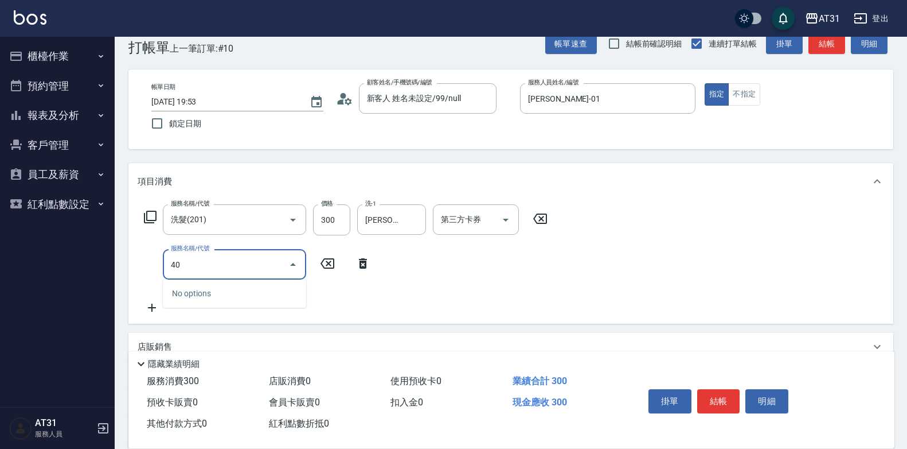
type input "401"
type input "50"
type input "剪髮(401)"
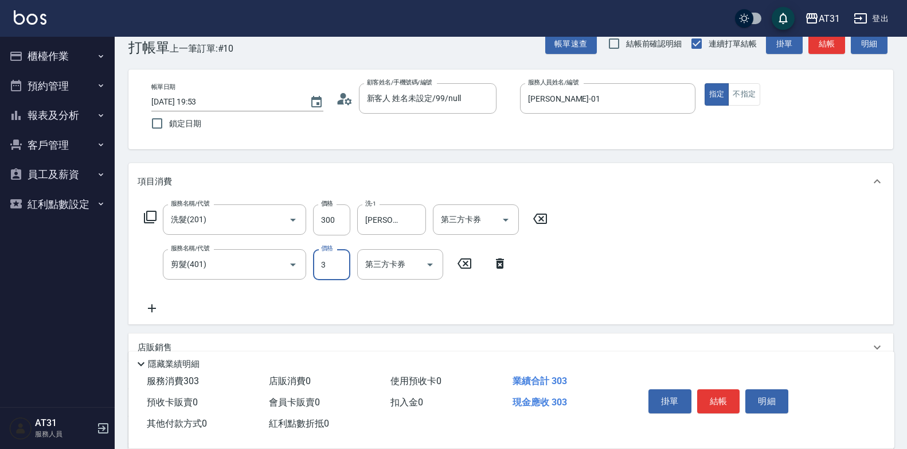
type input "30"
type input "60"
type input "300"
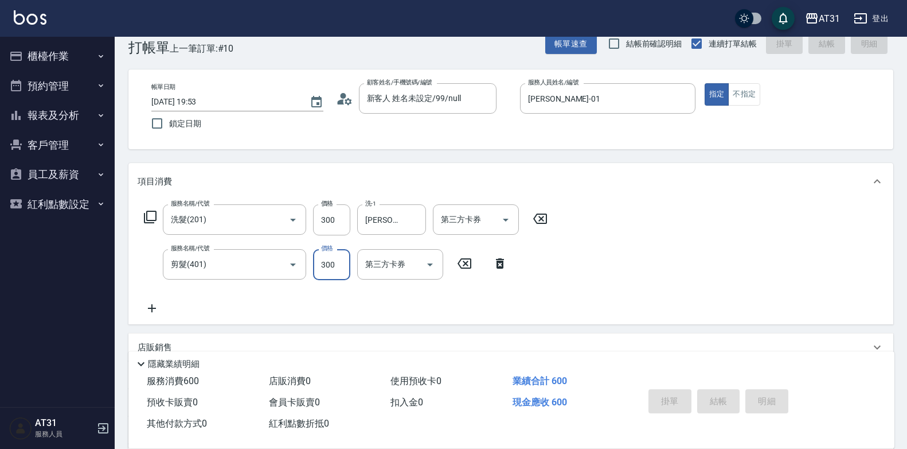
type input "0"
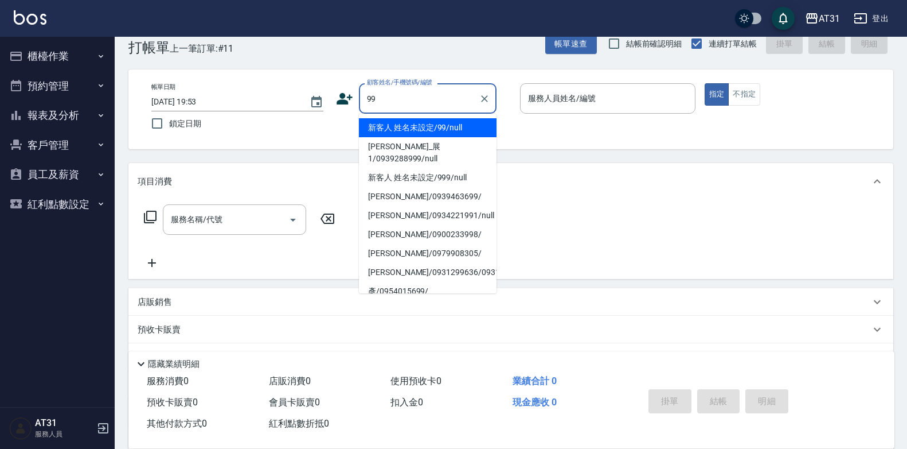
type input "新客人 姓名未設定/99/null"
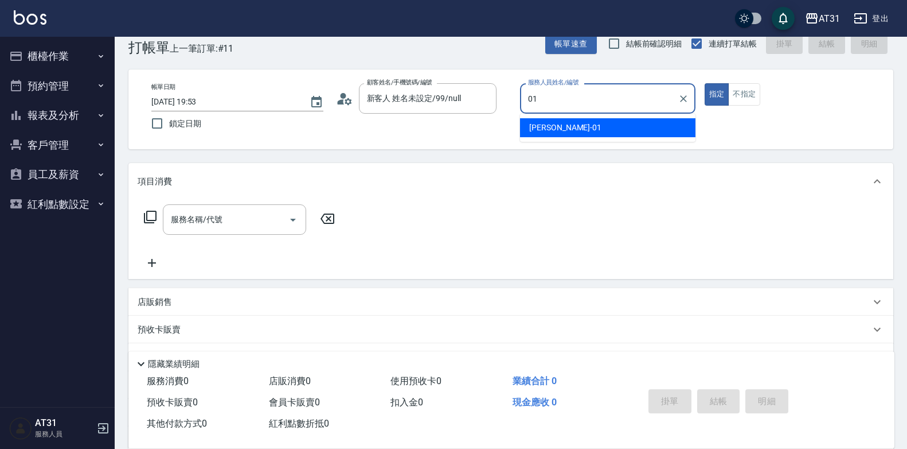
type input "[PERSON_NAME]-01"
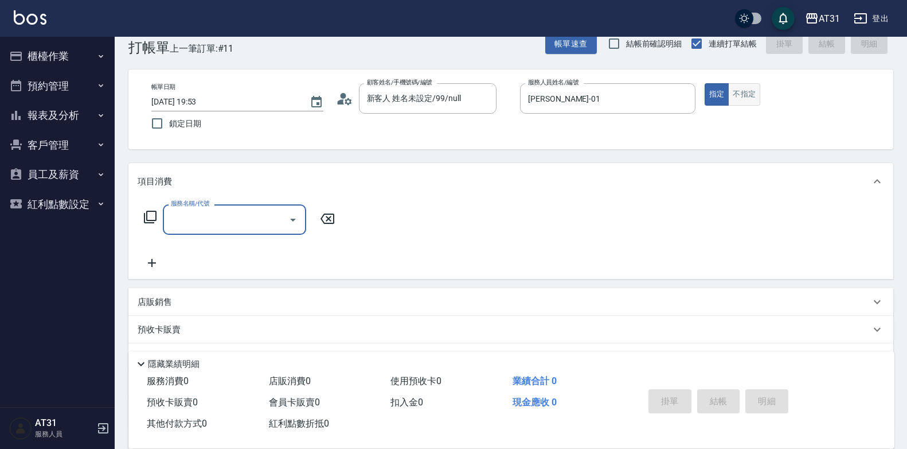
click at [744, 98] on button "不指定" at bounding box center [744, 94] width 32 height 22
type input "401"
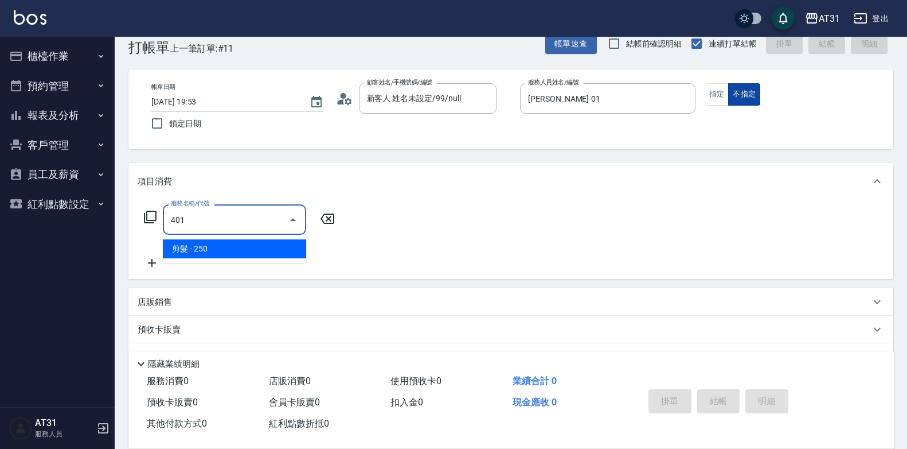
type input "20"
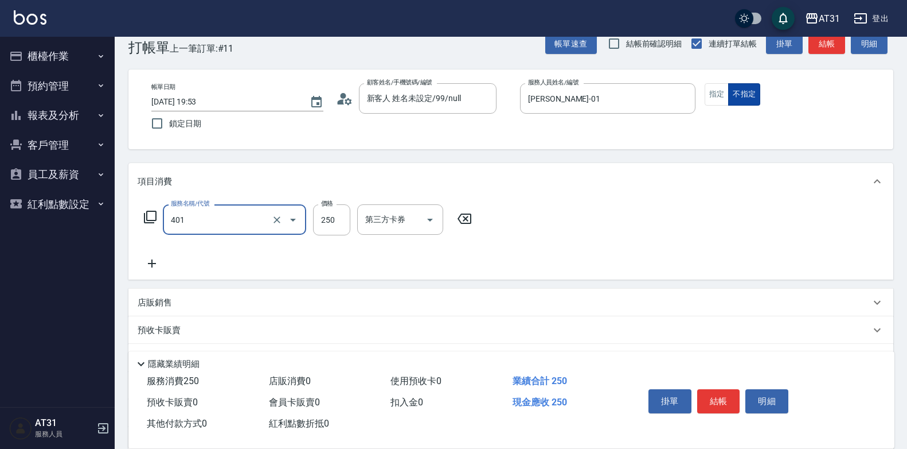
type input "剪髮(401)"
type input "0"
type input "30"
type input "300"
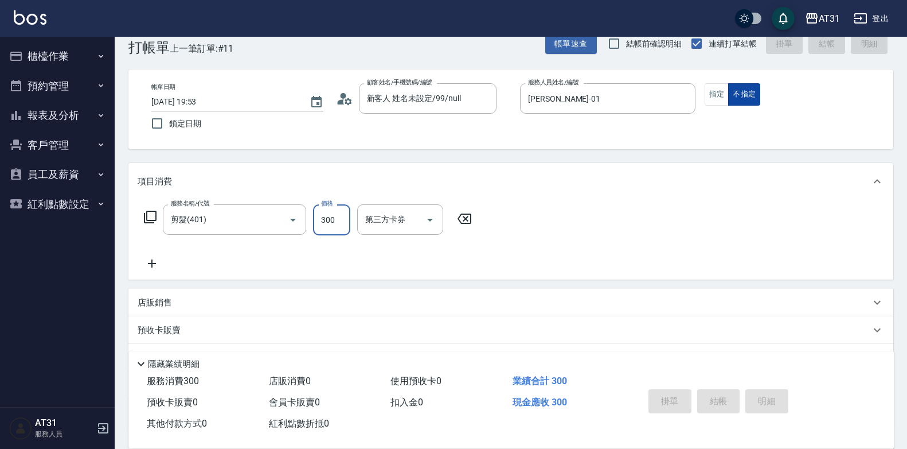
type input "0"
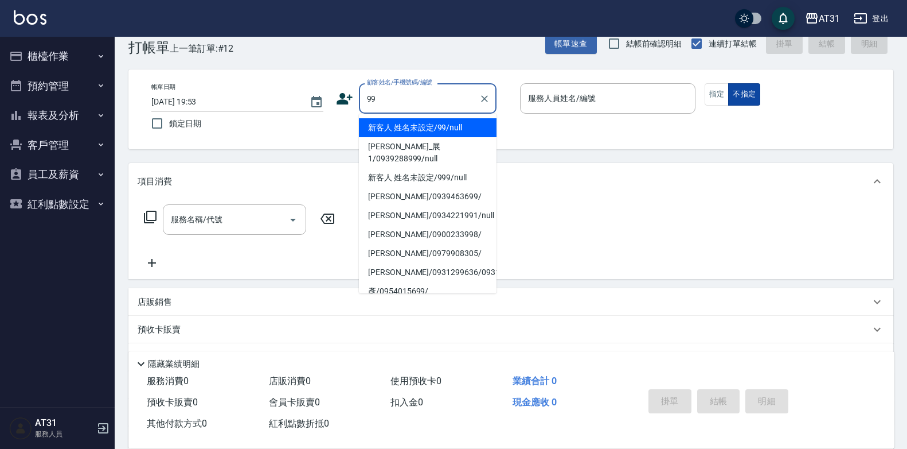
type input "新客人 姓名未設定/99/null"
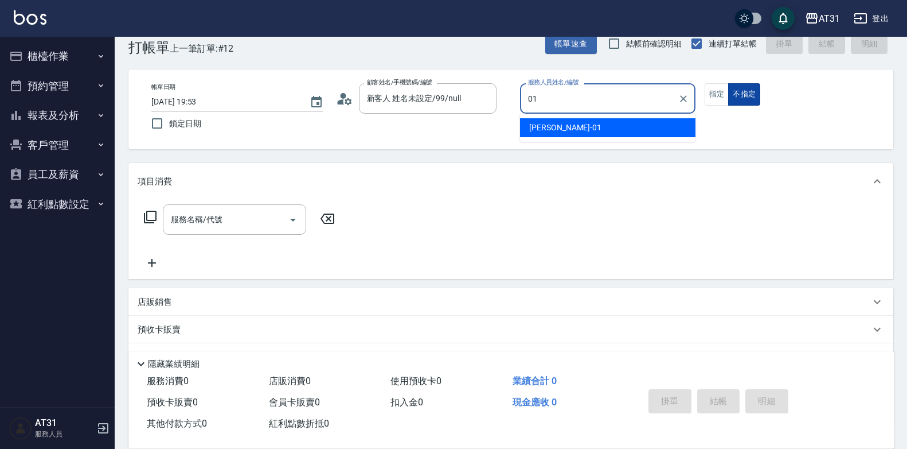
type input "[PERSON_NAME]-01"
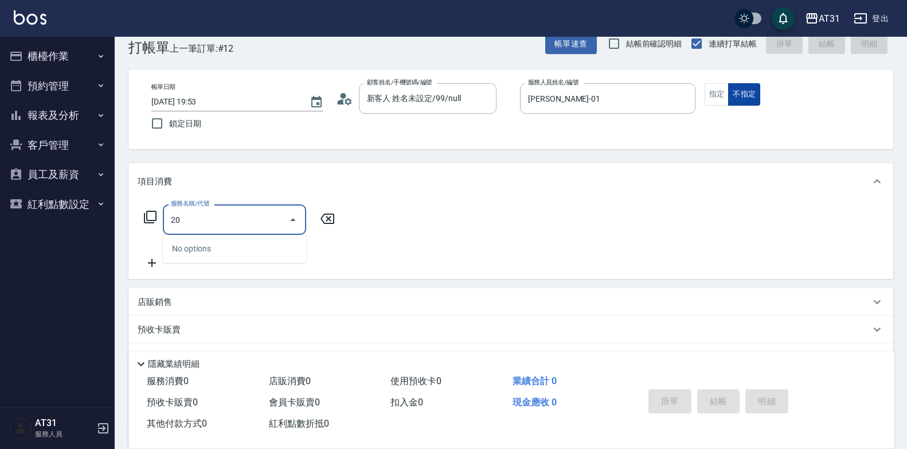
type input "201"
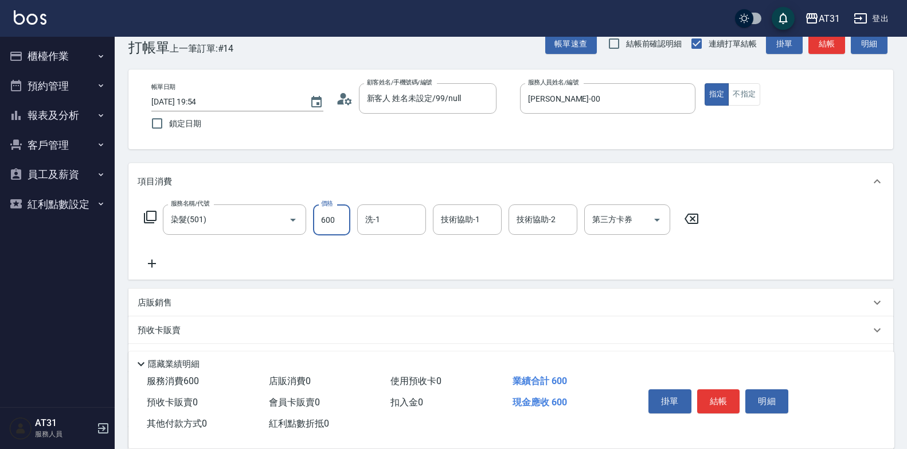
click at [333, 223] on input "600" at bounding box center [331, 219] width 37 height 31
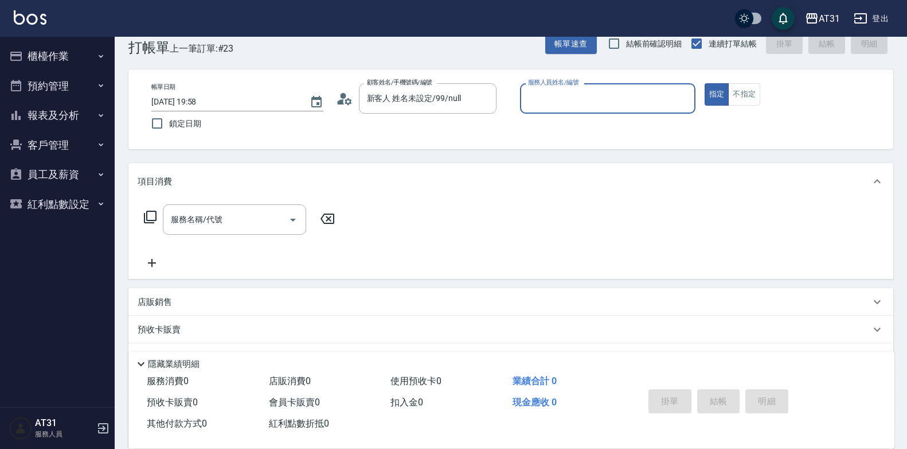
click at [705, 83] on button "指定" at bounding box center [717, 94] width 25 height 22
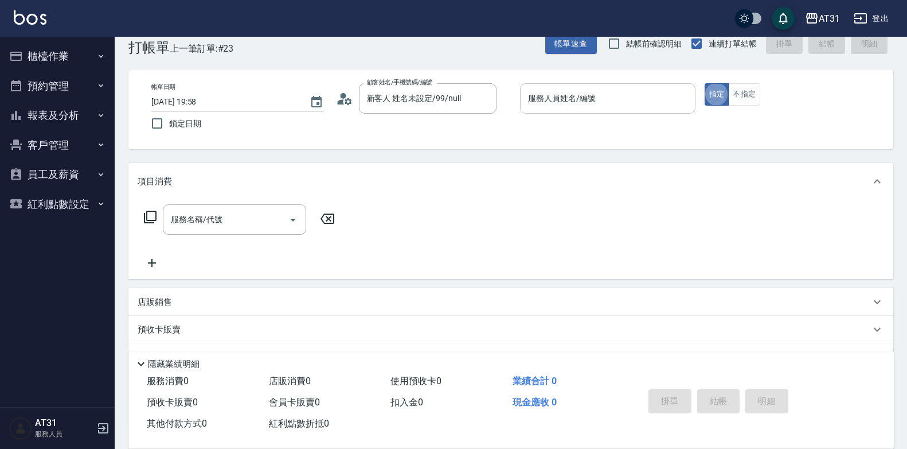
click at [605, 87] on div "服務人員姓名/編號" at bounding box center [608, 98] width 176 height 30
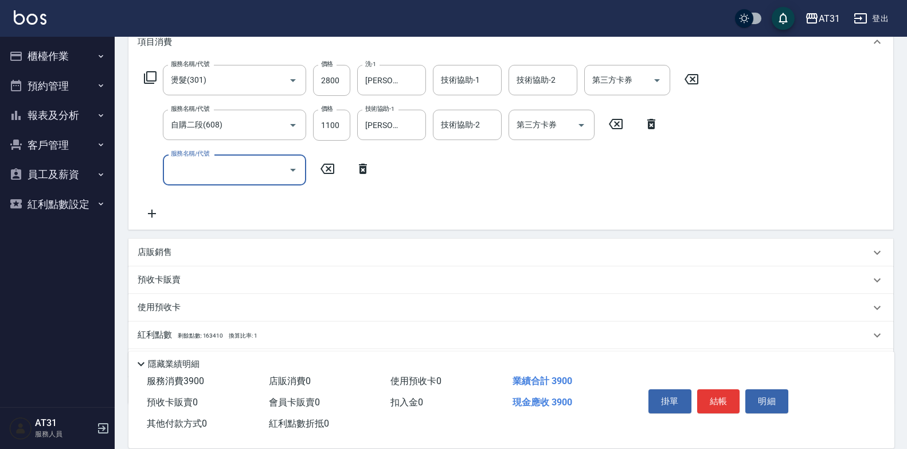
scroll to position [228, 0]
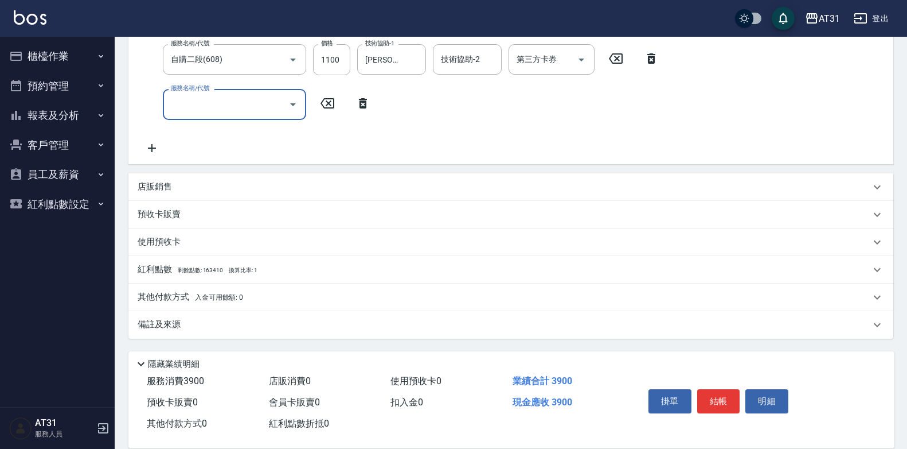
click at [171, 298] on p "其他付款方式 入金可用餘額: 0" at bounding box center [191, 297] width 106 height 13
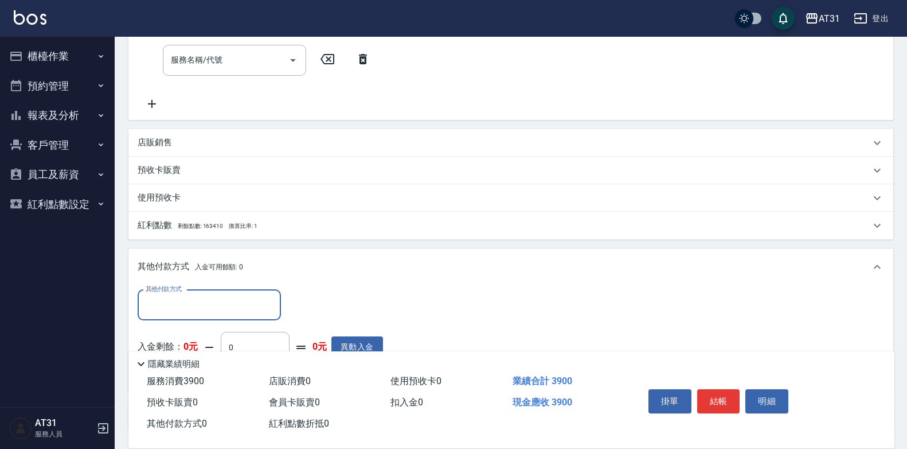
scroll to position [285, 0]
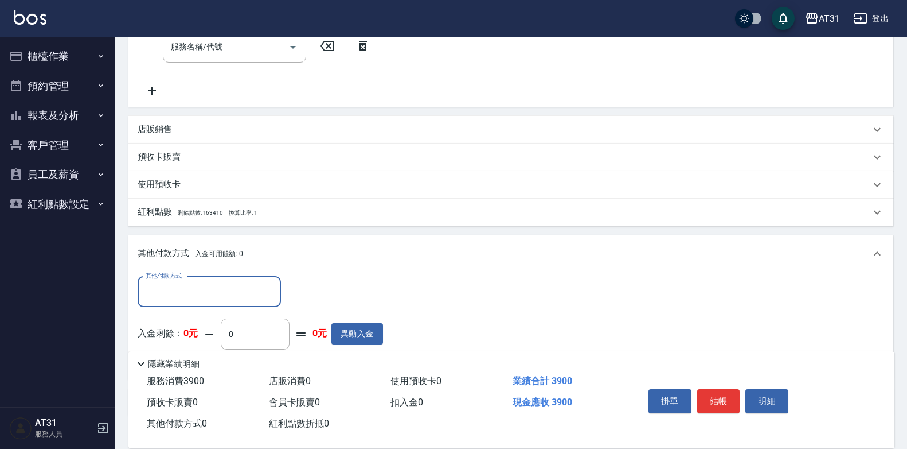
click at [225, 291] on input "其他付款方式" at bounding box center [209, 292] width 133 height 20
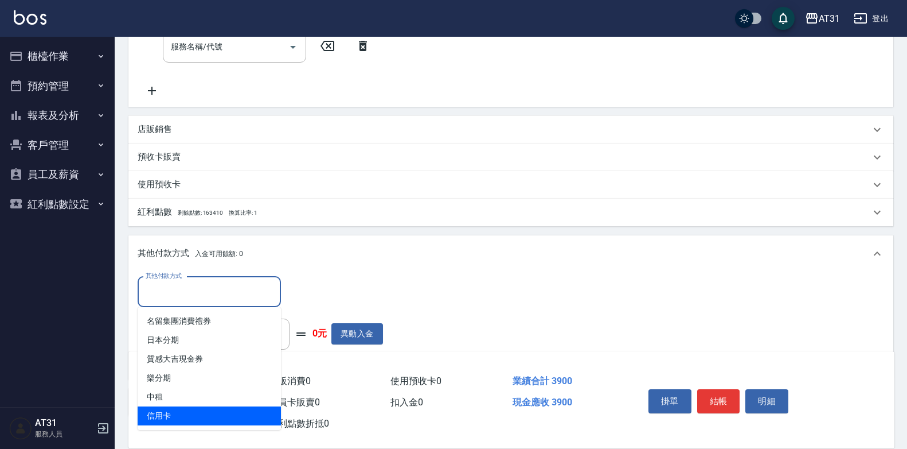
click at [206, 412] on span "信用卡" at bounding box center [209, 415] width 143 height 19
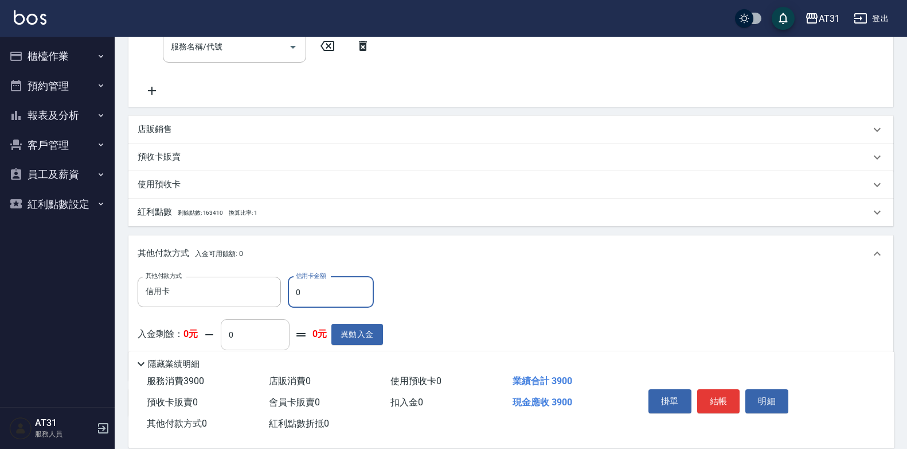
click at [242, 338] on input "0" at bounding box center [255, 334] width 69 height 31
click at [299, 295] on input "0" at bounding box center [331, 291] width 86 height 31
click at [563, 290] on div "其他付款方式 信用卡 其他付款方式 信用卡金額 900 信用卡金額 入金剩餘： 0元 0 ​ 整筆扣入金 0元 異動入金" at bounding box center [511, 323] width 747 height 94
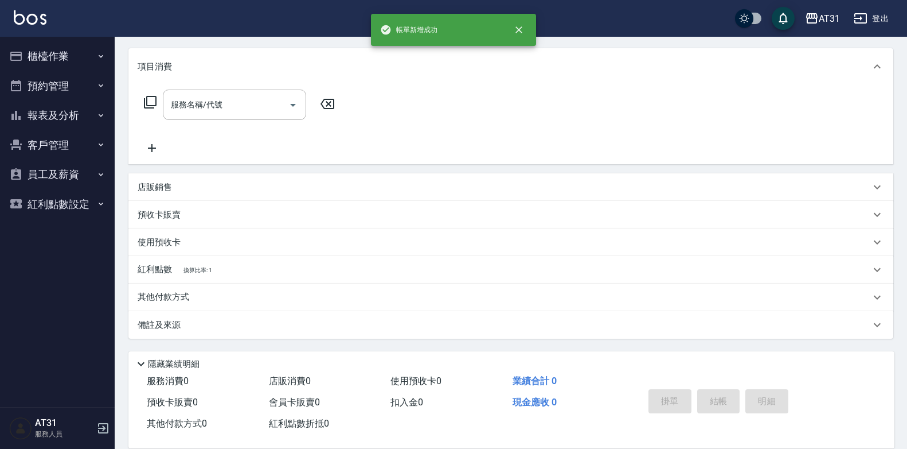
scroll to position [0, 0]
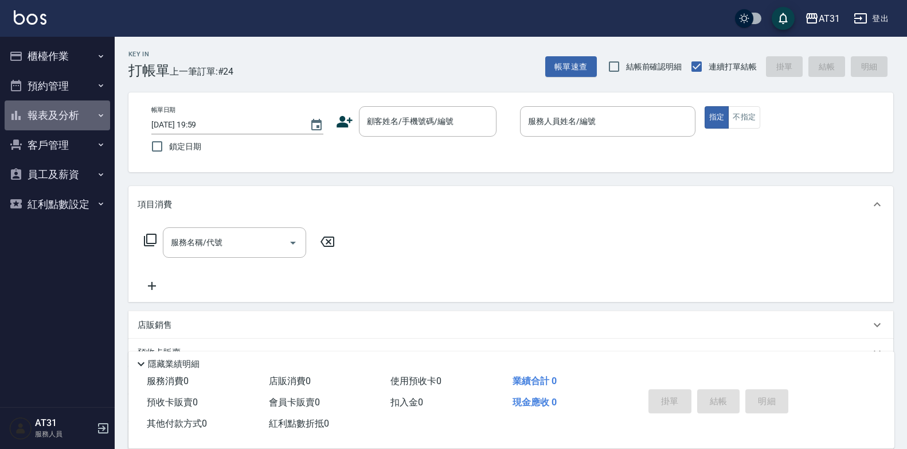
click at [59, 112] on button "報表及分析" at bounding box center [58, 115] width 106 height 30
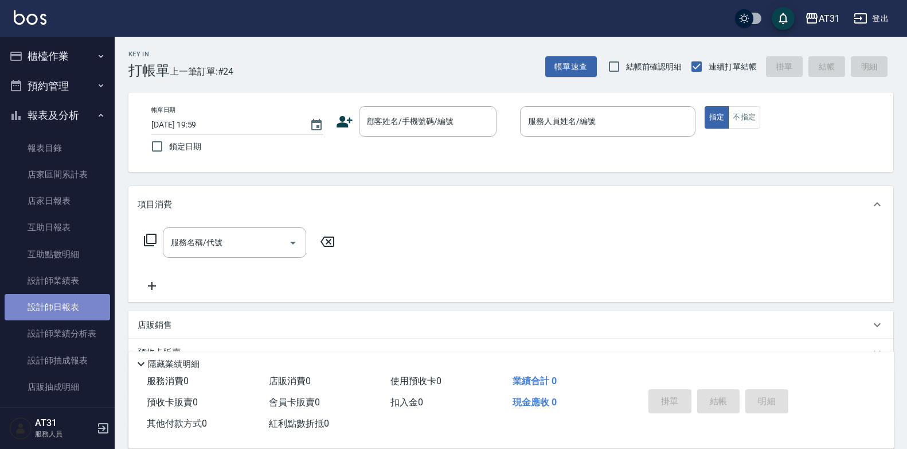
click at [86, 298] on link "設計師日報表" at bounding box center [58, 307] width 106 height 26
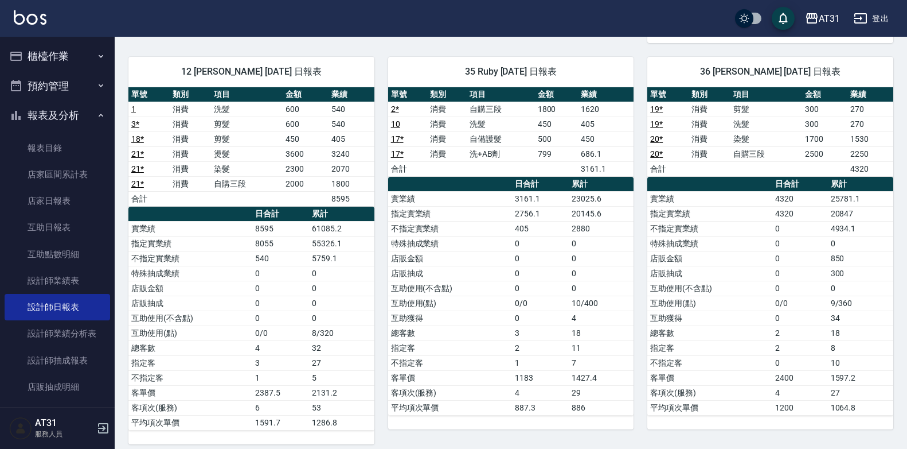
scroll to position [525, 0]
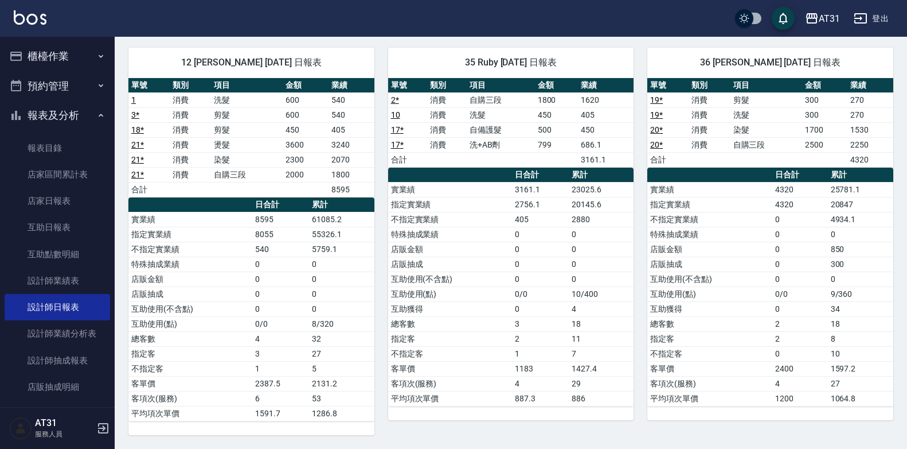
drag, startPoint x: 469, startPoint y: 233, endPoint x: 189, endPoint y: 25, distance: 348.4
click at [189, 25] on div "AT31 登出" at bounding box center [453, 18] width 907 height 37
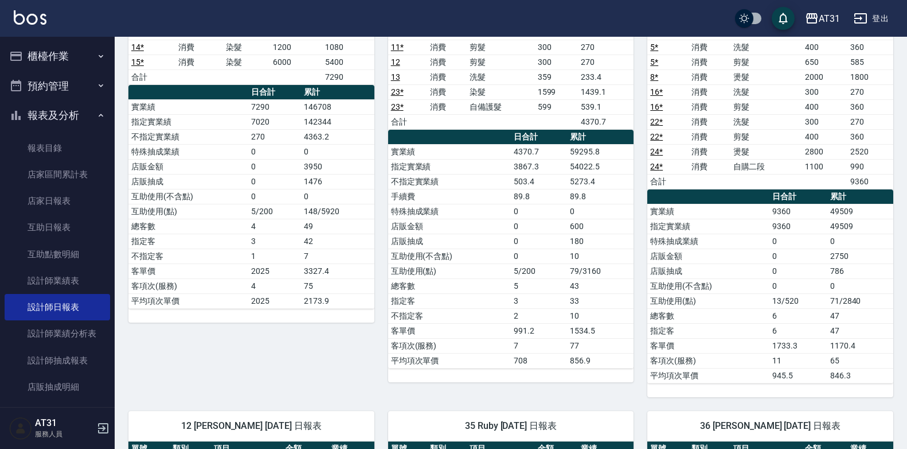
scroll to position [124, 0]
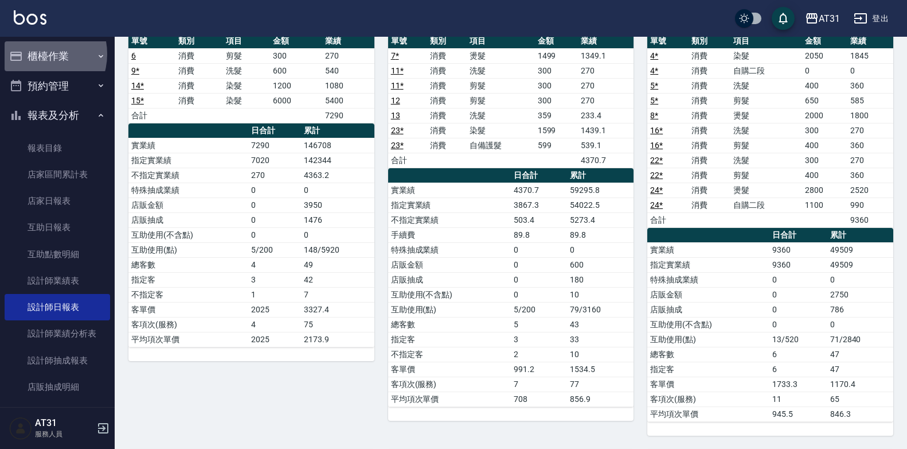
click at [37, 54] on button "櫃檯作業" at bounding box center [58, 56] width 106 height 30
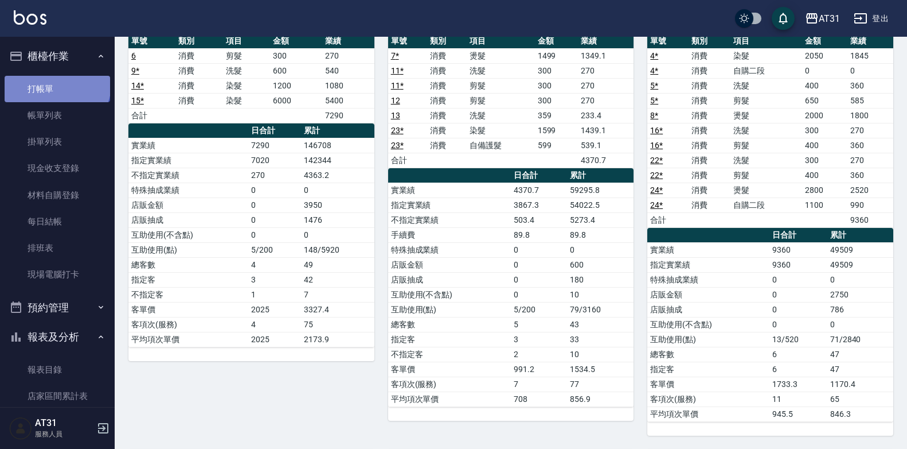
click at [56, 84] on link "打帳單" at bounding box center [58, 89] width 106 height 26
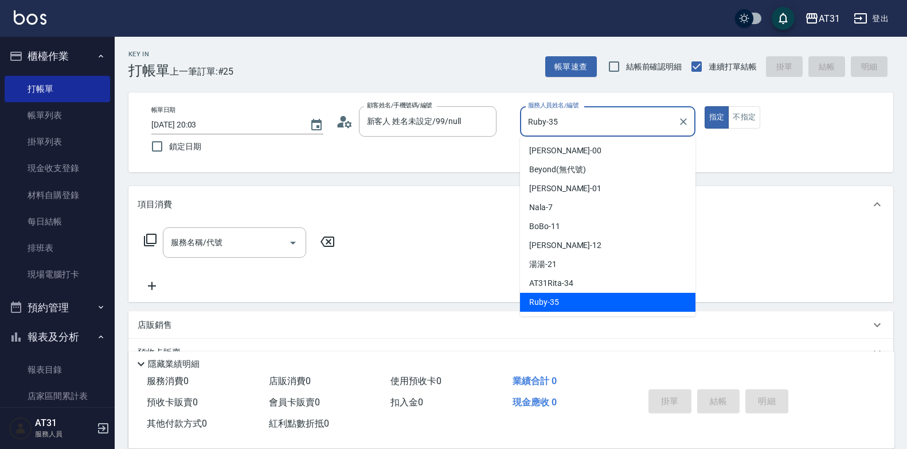
drag, startPoint x: 568, startPoint y: 131, endPoint x: 399, endPoint y: 154, distance: 171.3
click at [399, 154] on div "帳單日期 [DATE] 20:03 鎖定日期 顧客姓名/手機號碼/編號 新客人 姓名未設定/99/null 顧客姓名/手機號碼/編號 服務人員姓名/編號 [P…" at bounding box center [511, 132] width 738 height 52
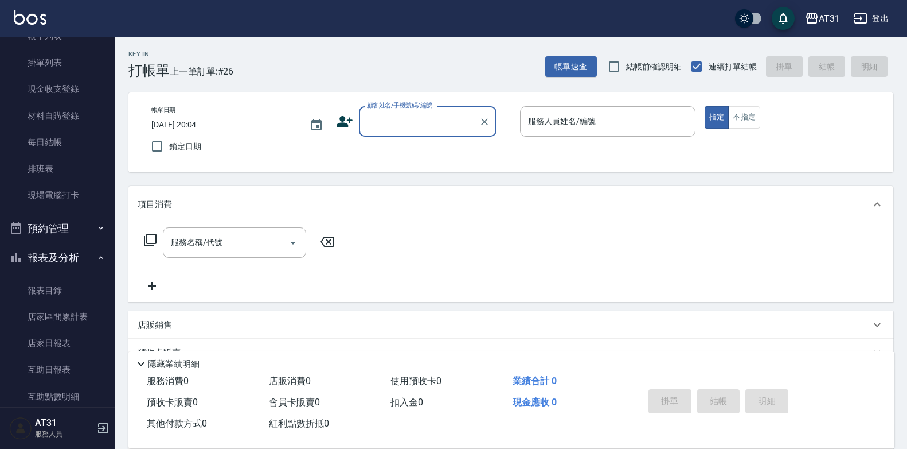
scroll to position [287, 0]
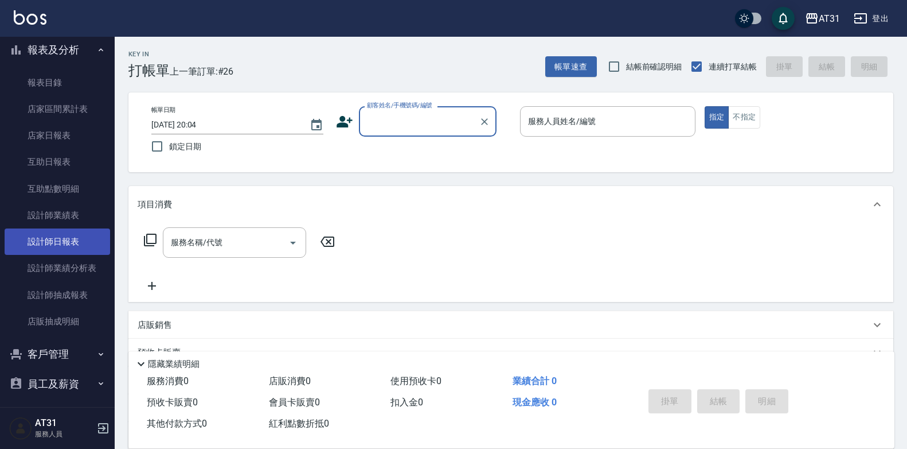
click at [64, 239] on link "設計師日報表" at bounding box center [58, 241] width 106 height 26
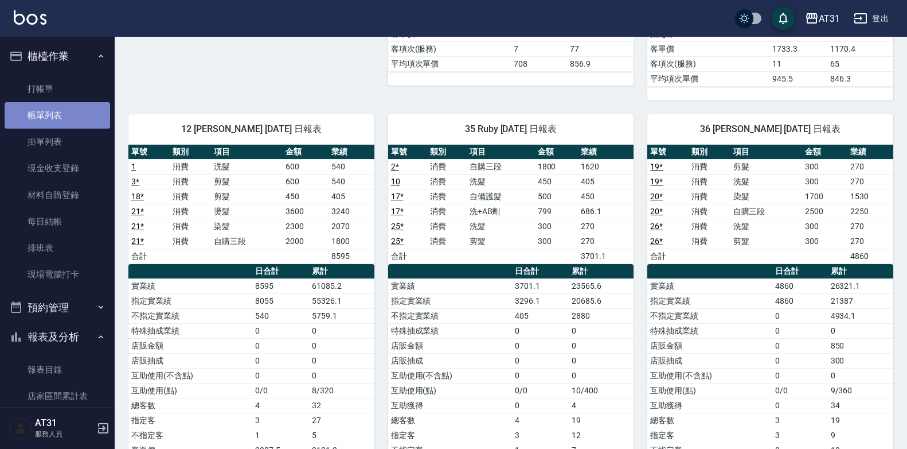
drag, startPoint x: 74, startPoint y: 117, endPoint x: 79, endPoint y: 125, distance: 9.2
click at [74, 118] on link "帳單列表" at bounding box center [58, 115] width 106 height 26
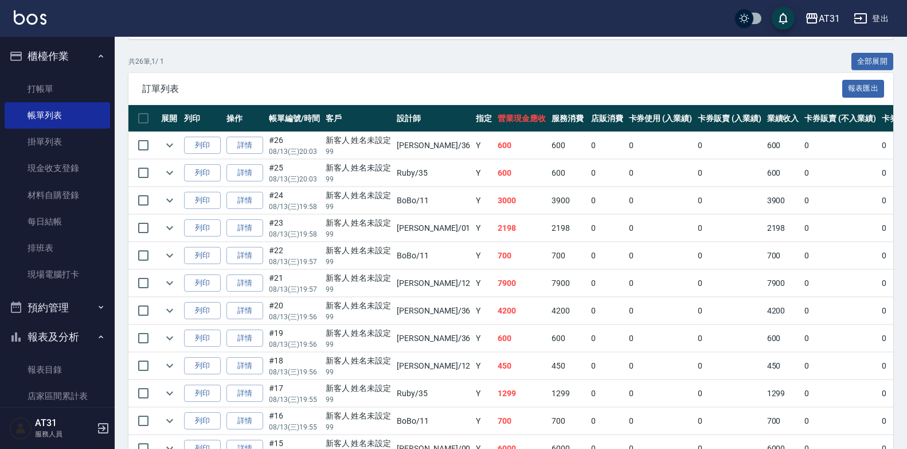
scroll to position [207, 0]
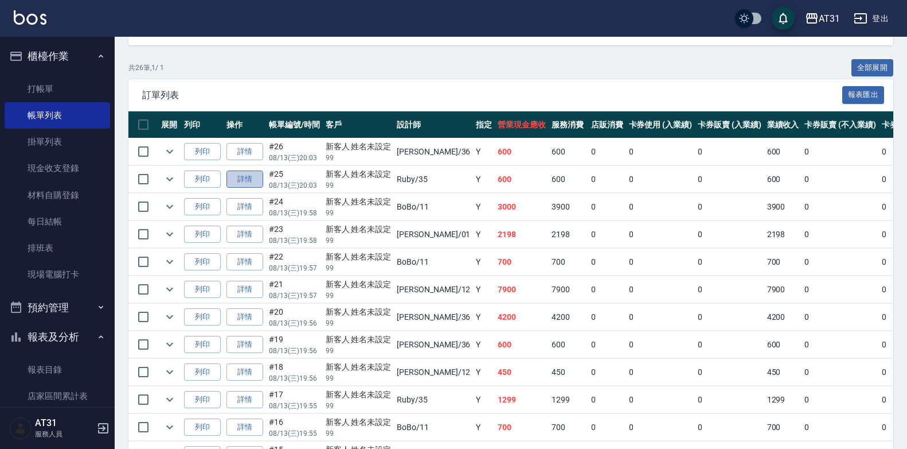
click at [240, 180] on link "詳情" at bounding box center [245, 179] width 37 height 18
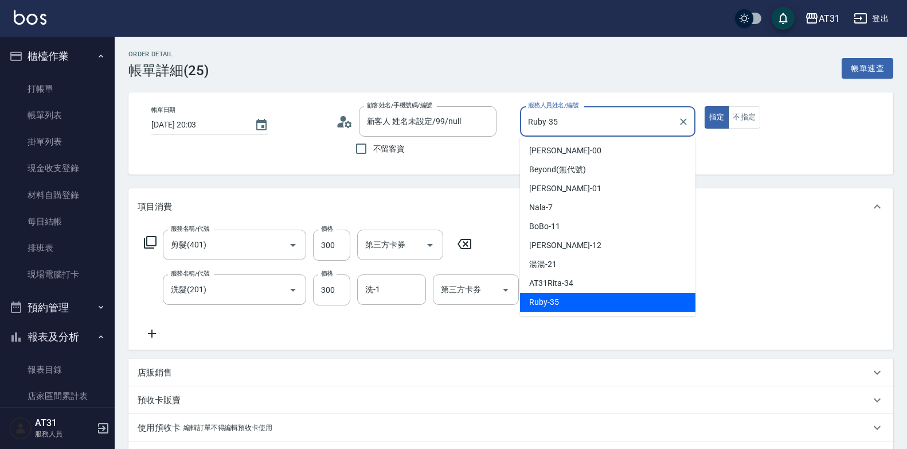
drag, startPoint x: 571, startPoint y: 124, endPoint x: 477, endPoint y: 140, distance: 95.9
click at [477, 140] on div "帳單日期 [DATE] 20:03 顧客姓名/手機號碼/編號 新客人 姓名未設定/99/null 顧客姓名/手機號碼/編號 不留客資 服務人員姓名/編號 [P…" at bounding box center [511, 133] width 738 height 54
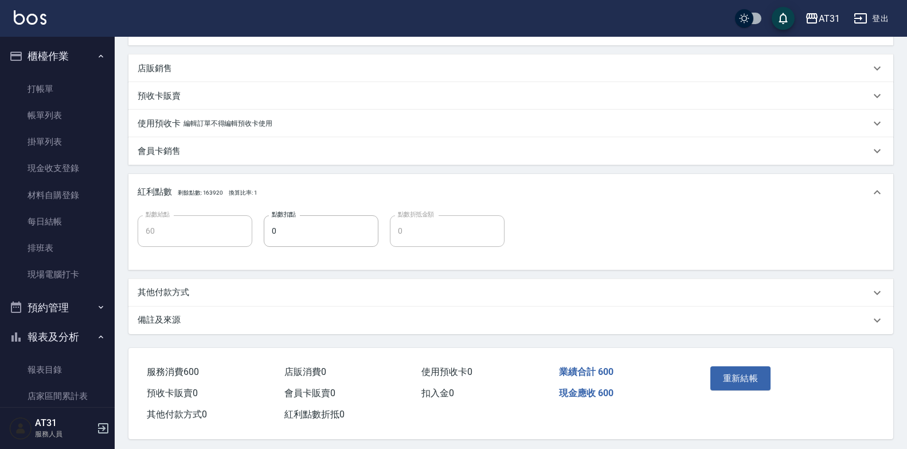
scroll to position [313, 0]
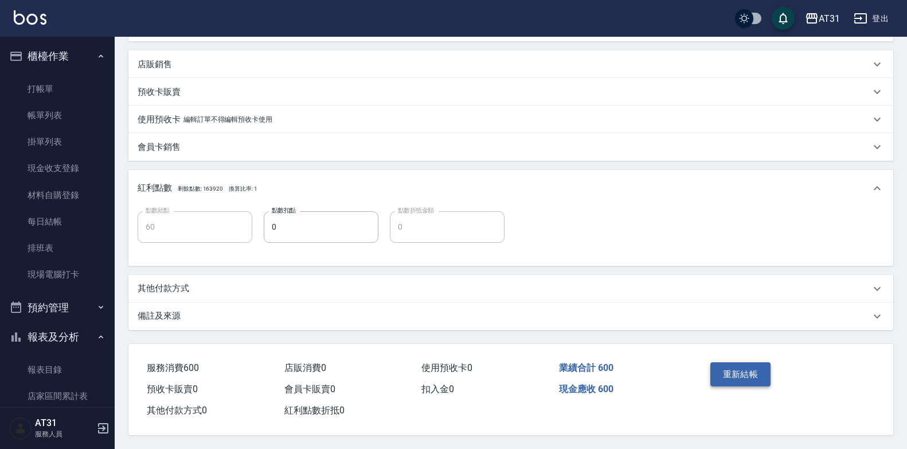
click at [731, 371] on button "重新結帳" at bounding box center [741, 374] width 61 height 24
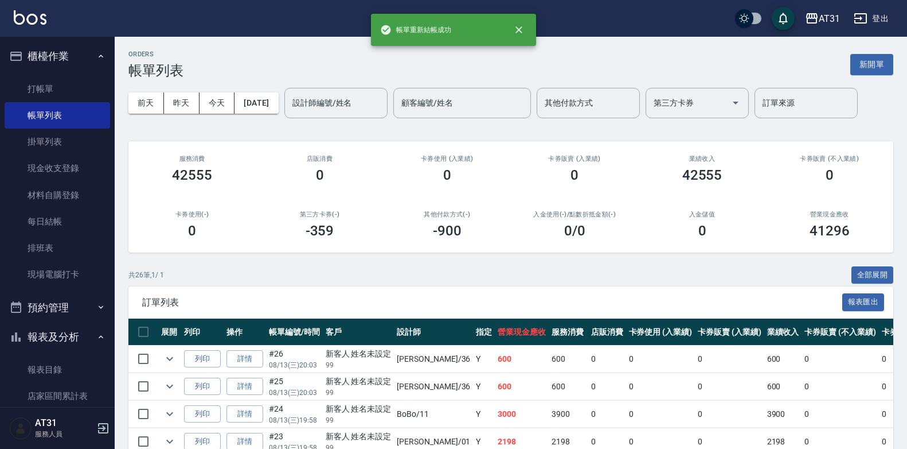
scroll to position [229, 0]
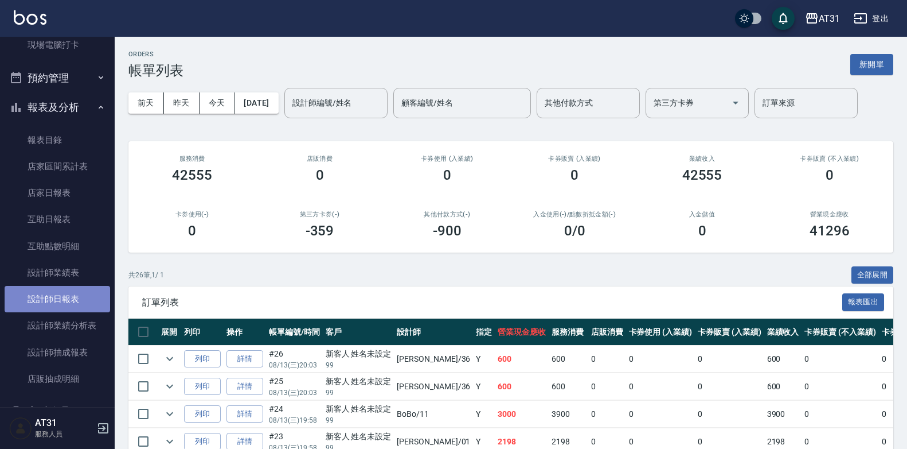
click at [62, 300] on link "設計師日報表" at bounding box center [58, 299] width 106 height 26
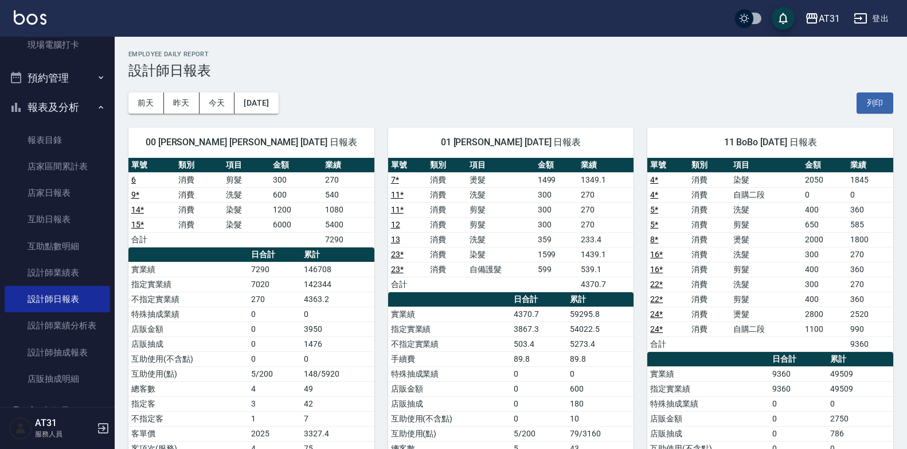
drag, startPoint x: 349, startPoint y: 222, endPoint x: 340, endPoint y: 216, distance: 11.1
drag, startPoint x: 340, startPoint y: 216, endPoint x: 276, endPoint y: 191, distance: 67.7
drag, startPoint x: 276, startPoint y: 191, endPoint x: 236, endPoint y: 204, distance: 42.3
click at [236, 204] on td "染髮" at bounding box center [246, 209] width 47 height 15
drag, startPoint x: 280, startPoint y: 217, endPoint x: 265, endPoint y: 221, distance: 15.4
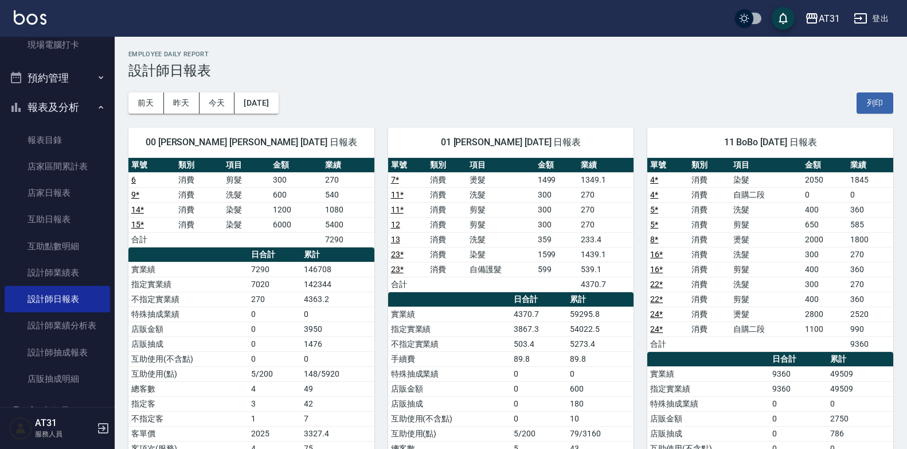
click at [265, 221] on td "染髮" at bounding box center [246, 224] width 47 height 15
drag, startPoint x: 265, startPoint y: 221, endPoint x: 220, endPoint y: 218, distance: 44.9
drag, startPoint x: 220, startPoint y: 218, endPoint x: 200, endPoint y: 227, distance: 22.6
click at [200, 227] on td "消費" at bounding box center [199, 224] width 47 height 15
click at [62, 192] on link "店家日報表" at bounding box center [58, 193] width 106 height 26
